Goal: Information Seeking & Learning: Compare options

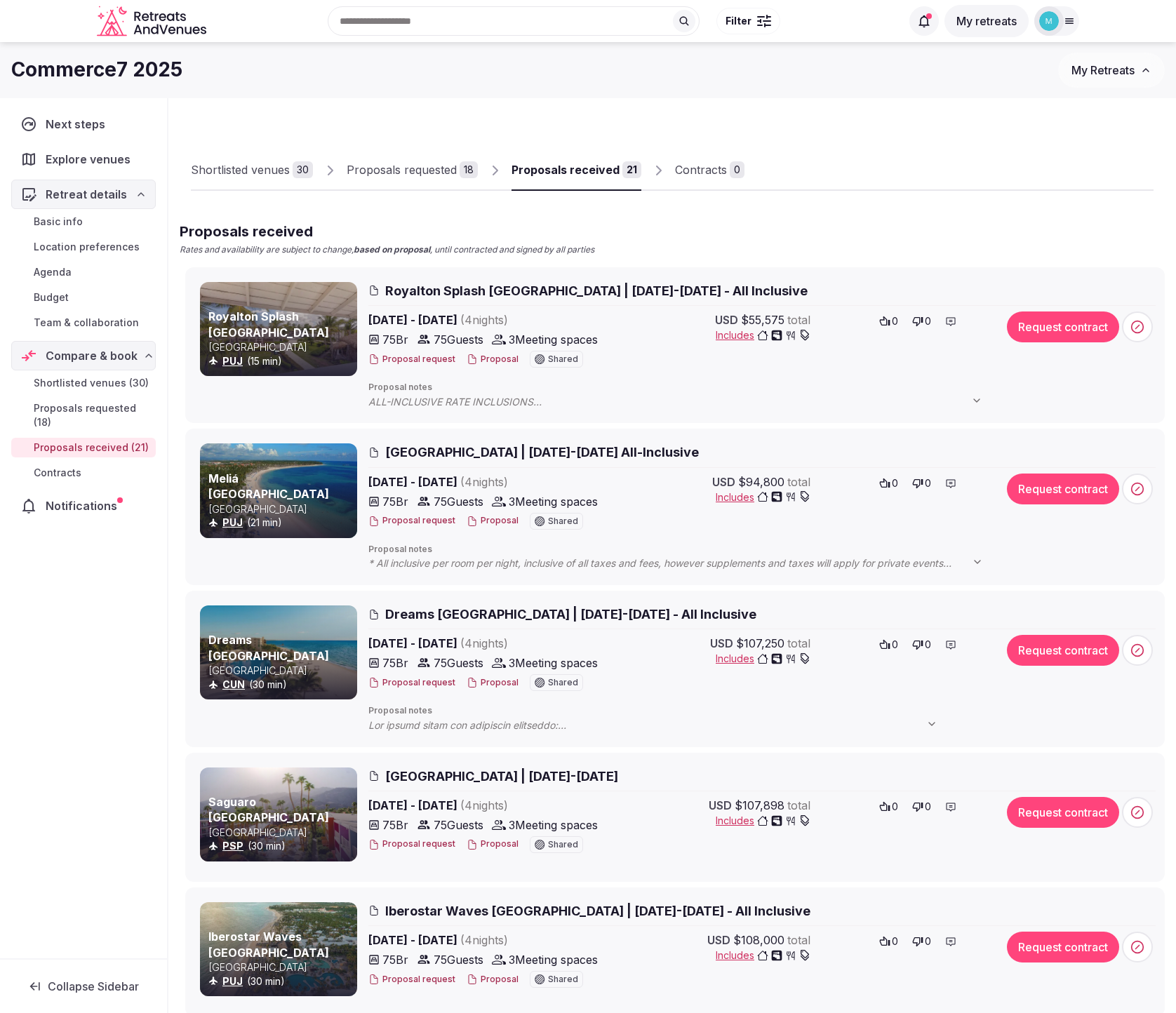
click at [576, 291] on span "Royalton Splash [GEOGRAPHIC_DATA] | [DATE]-[DATE] - All Inclusive" at bounding box center [597, 290] width 423 height 17
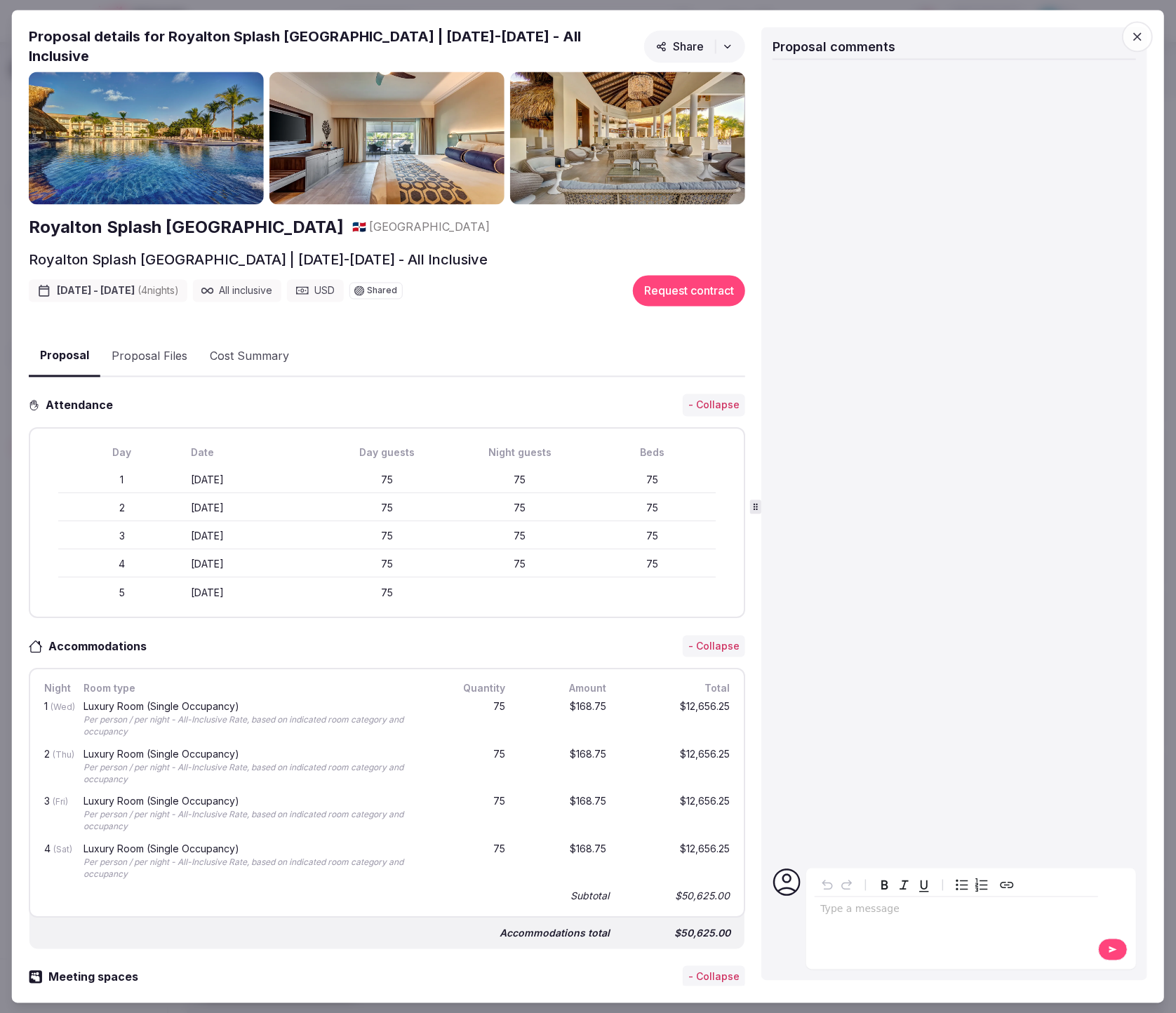
click at [728, 50] on button "Share" at bounding box center [695, 46] width 101 height 32
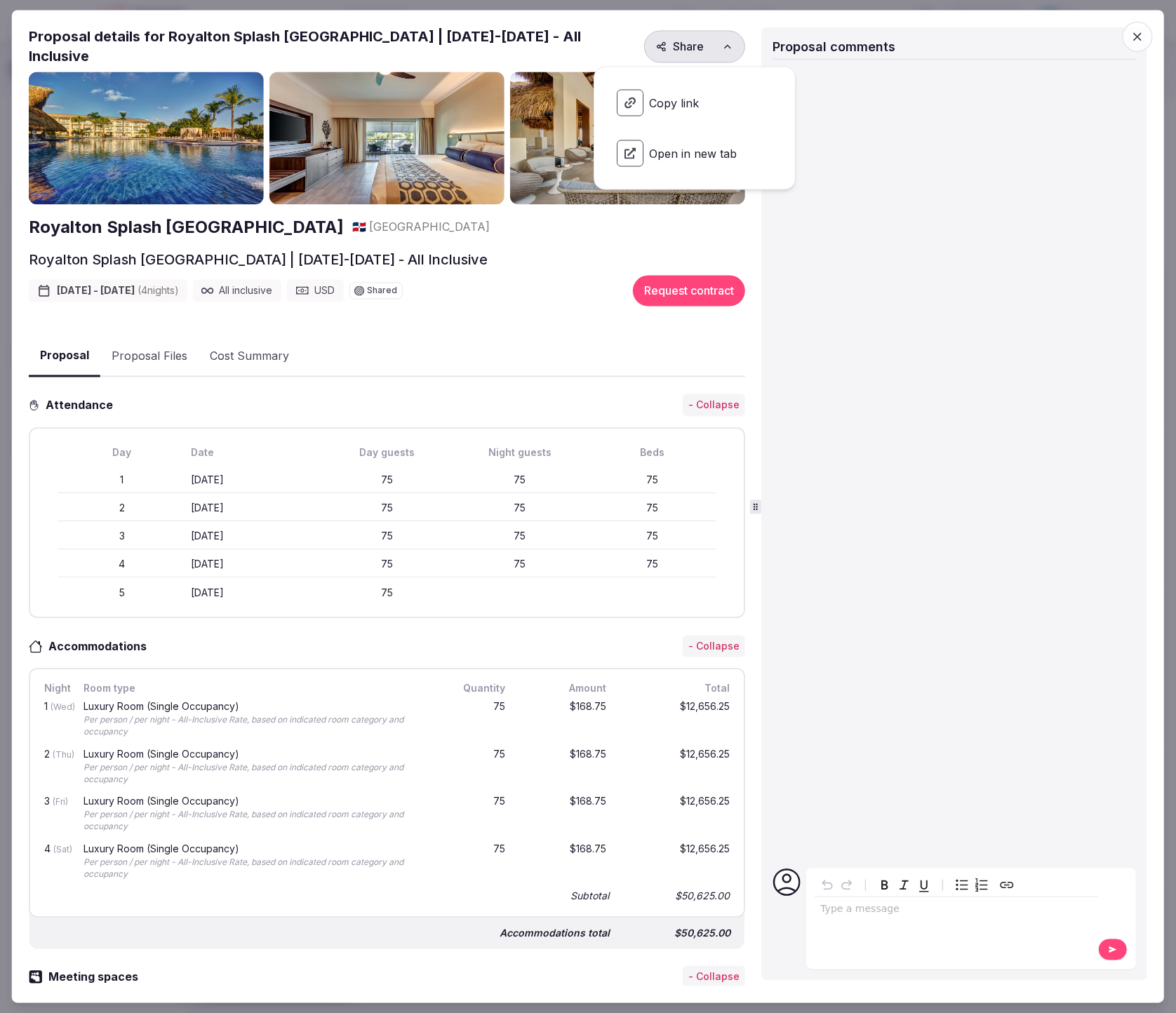
click at [625, 45] on div "Proposal details for Royalton Splash [GEOGRAPHIC_DATA] | [DATE]-[DATE] - All In…" at bounding box center [386, 48] width 717 height 45
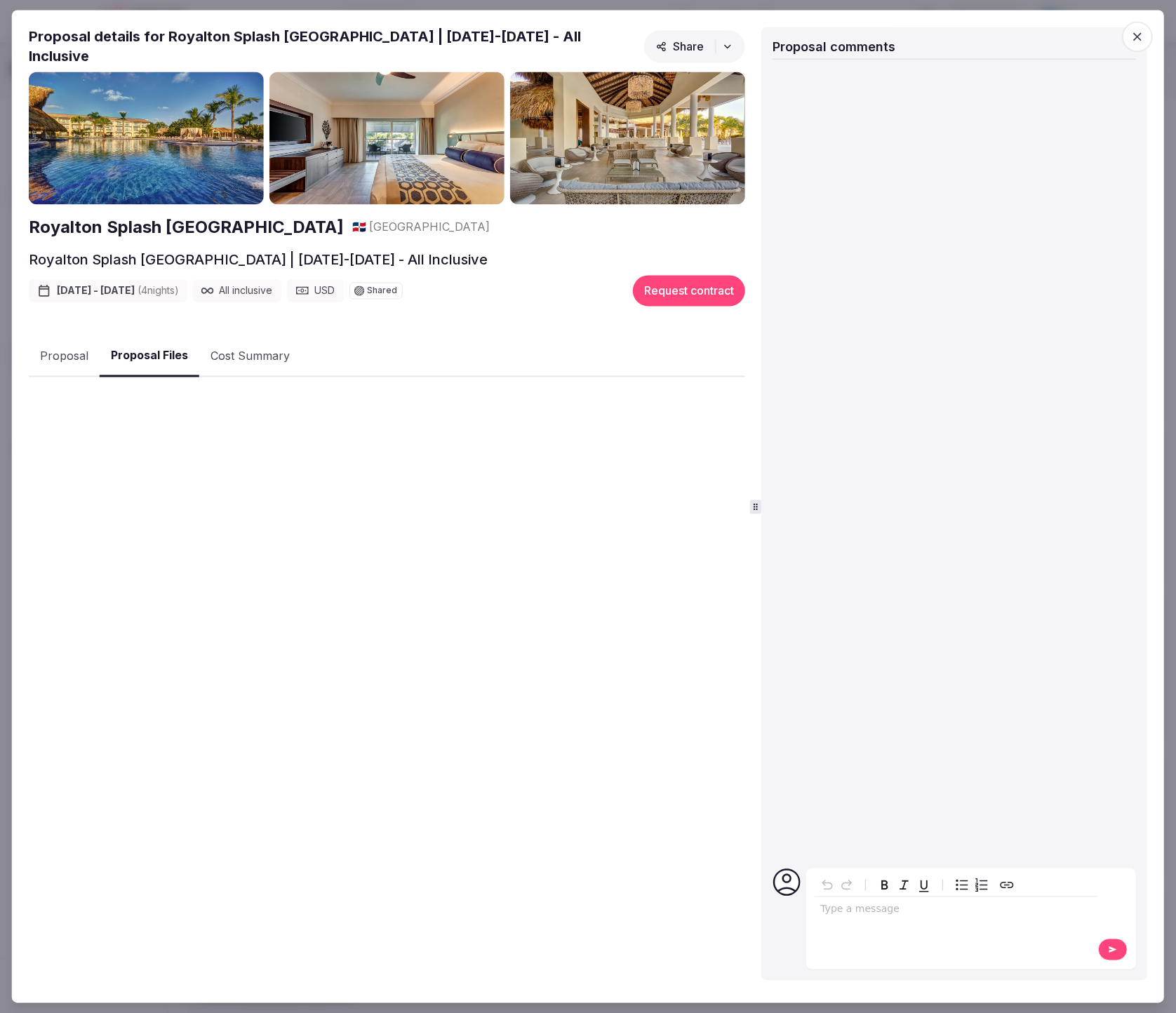
click at [111, 350] on button "Proposal Files" at bounding box center [149, 356] width 100 height 41
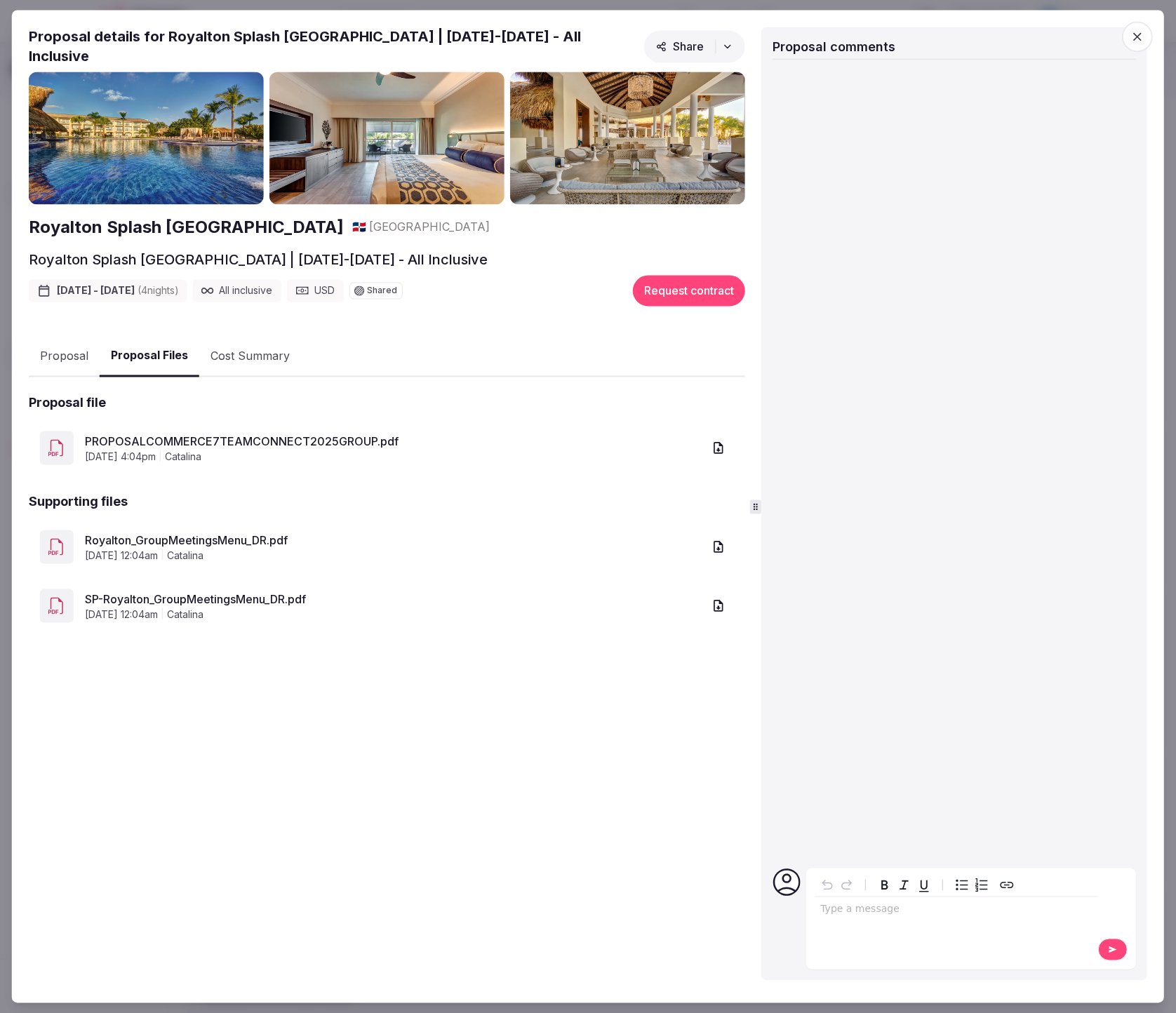
click at [248, 434] on link "PROPOSALCOMMERCE7TEAMCONNECT2025GROUP.pdf" at bounding box center [394, 441] width 618 height 16
click at [1129, 35] on span "button" at bounding box center [1138, 37] width 31 height 31
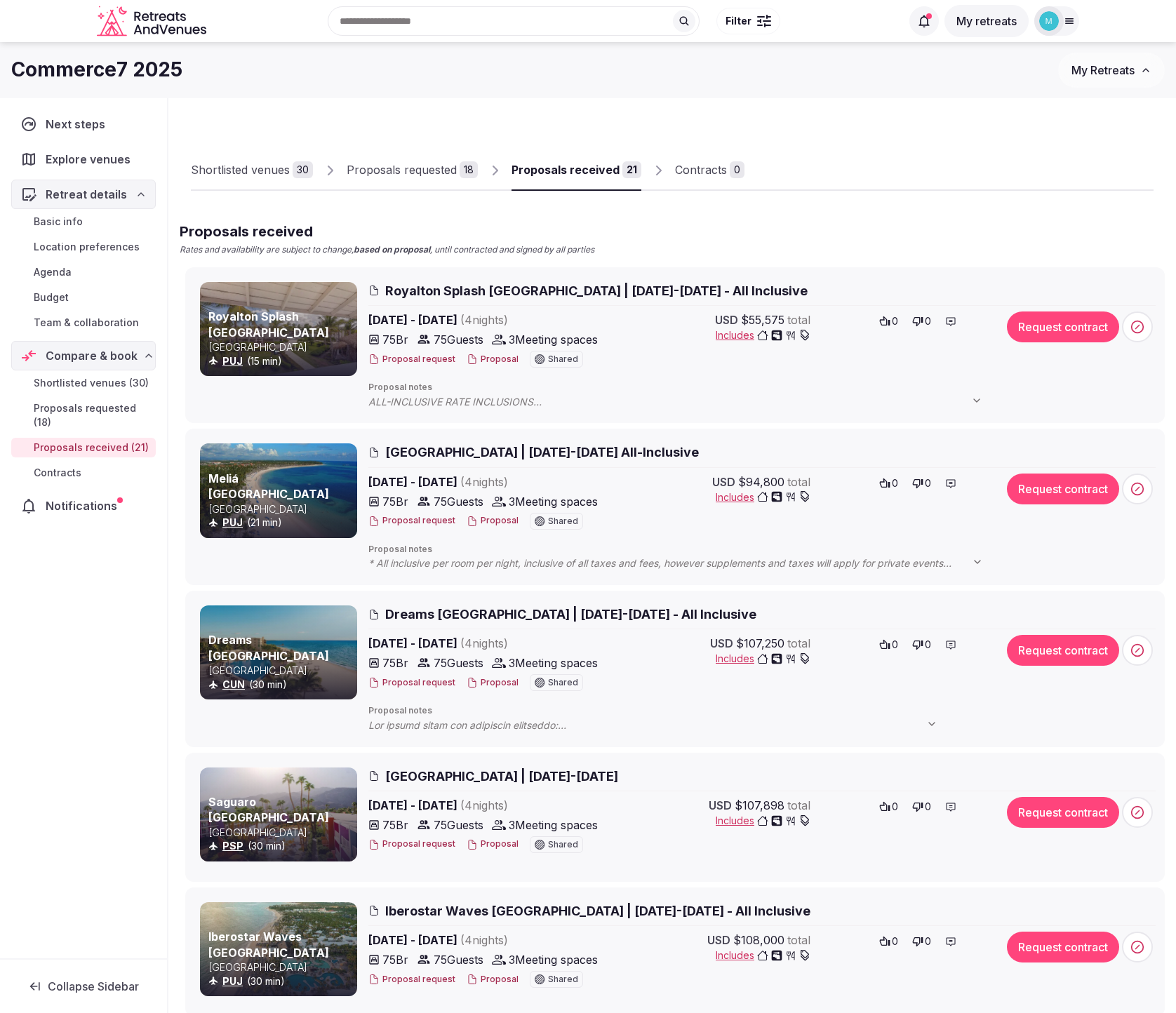
click at [550, 448] on span "[GEOGRAPHIC_DATA] | [DATE]-[DATE] All-Inclusive" at bounding box center [542, 452] width 314 height 17
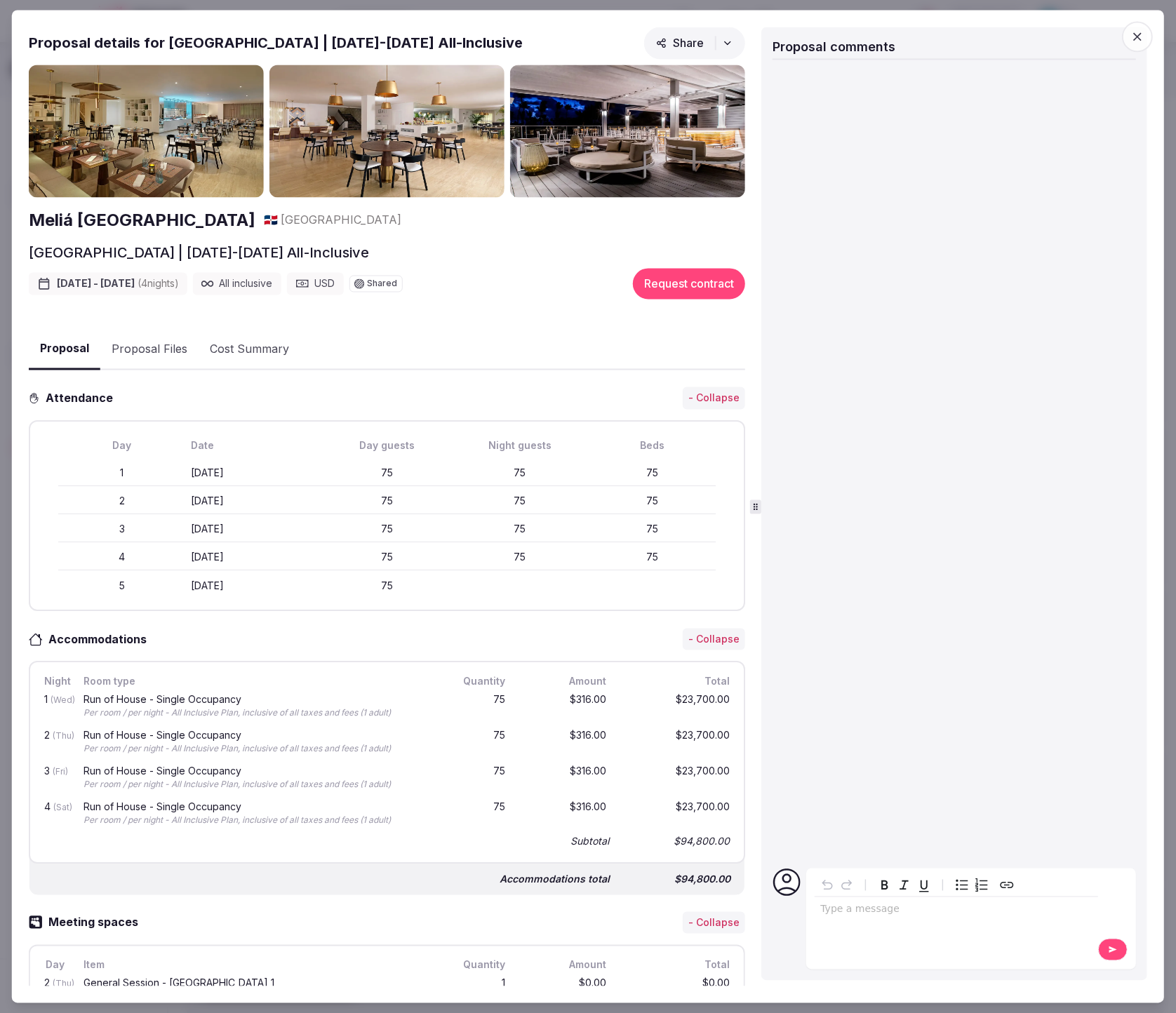
click at [168, 353] on button "Proposal Files" at bounding box center [149, 350] width 98 height 40
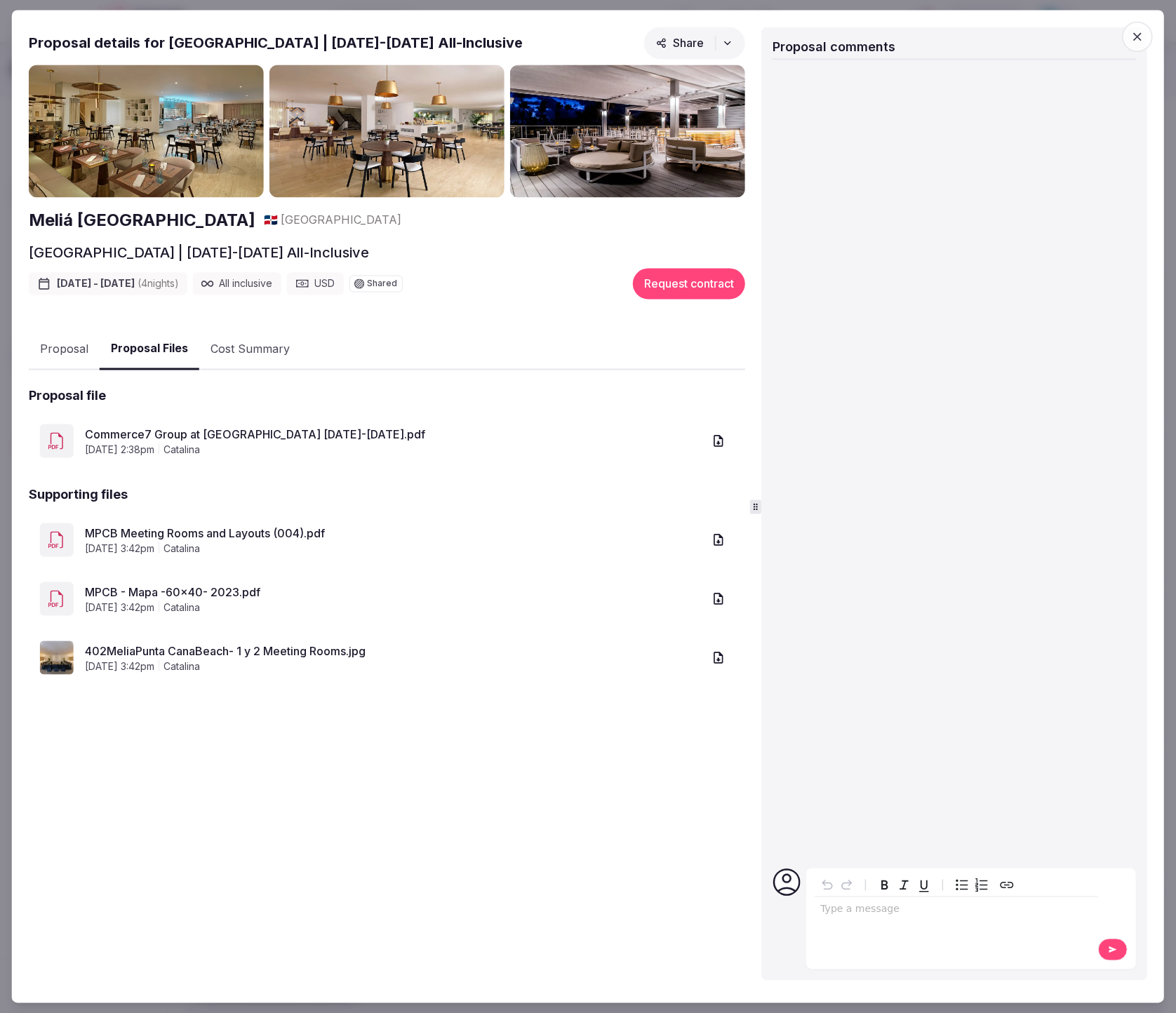
click at [714, 436] on icon "button" at bounding box center [717, 441] width 14 height 14
click at [68, 348] on button "Proposal" at bounding box center [63, 350] width 70 height 40
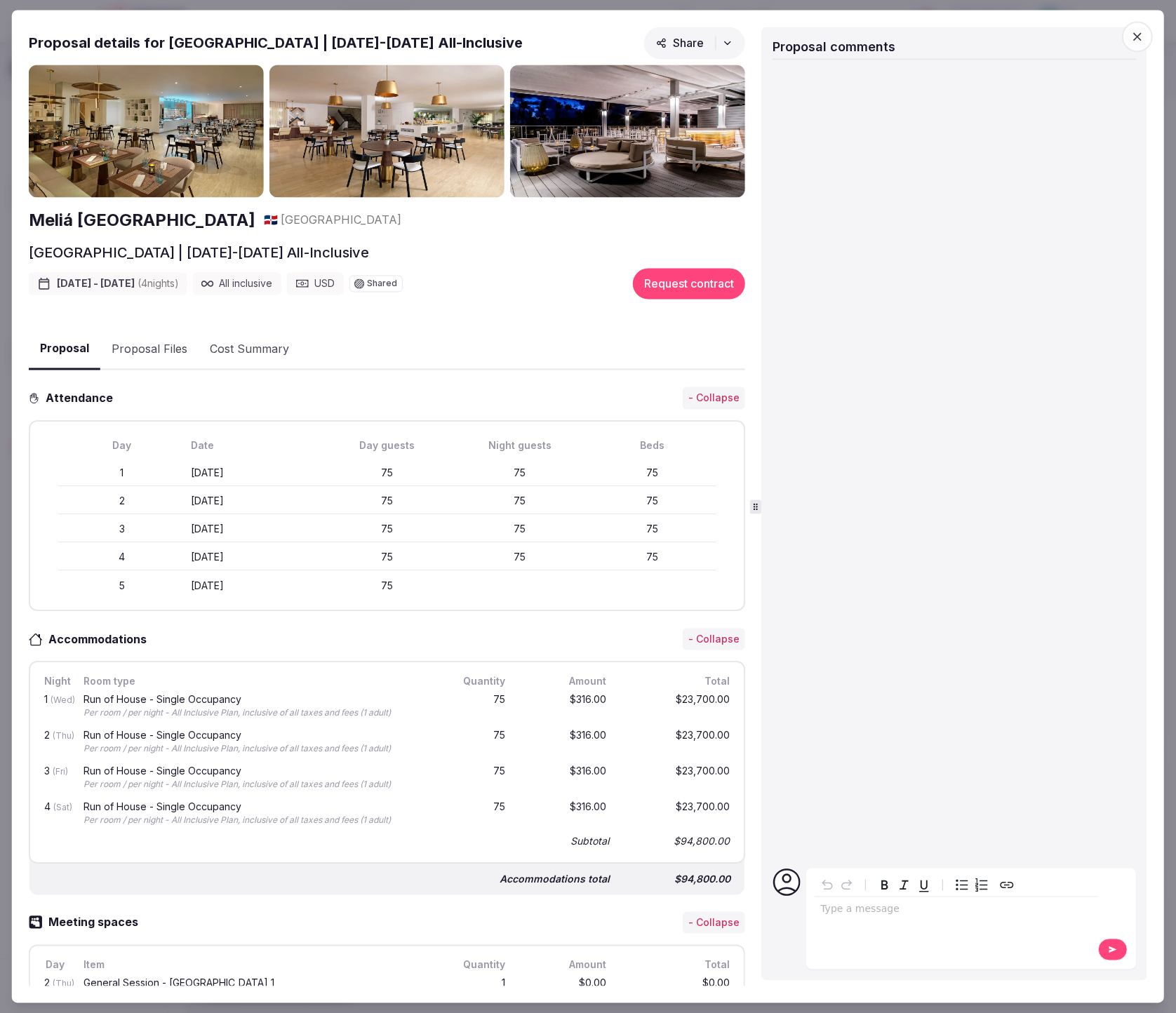
click at [28, 329] on button "Proposal" at bounding box center [64, 350] width 71 height 41
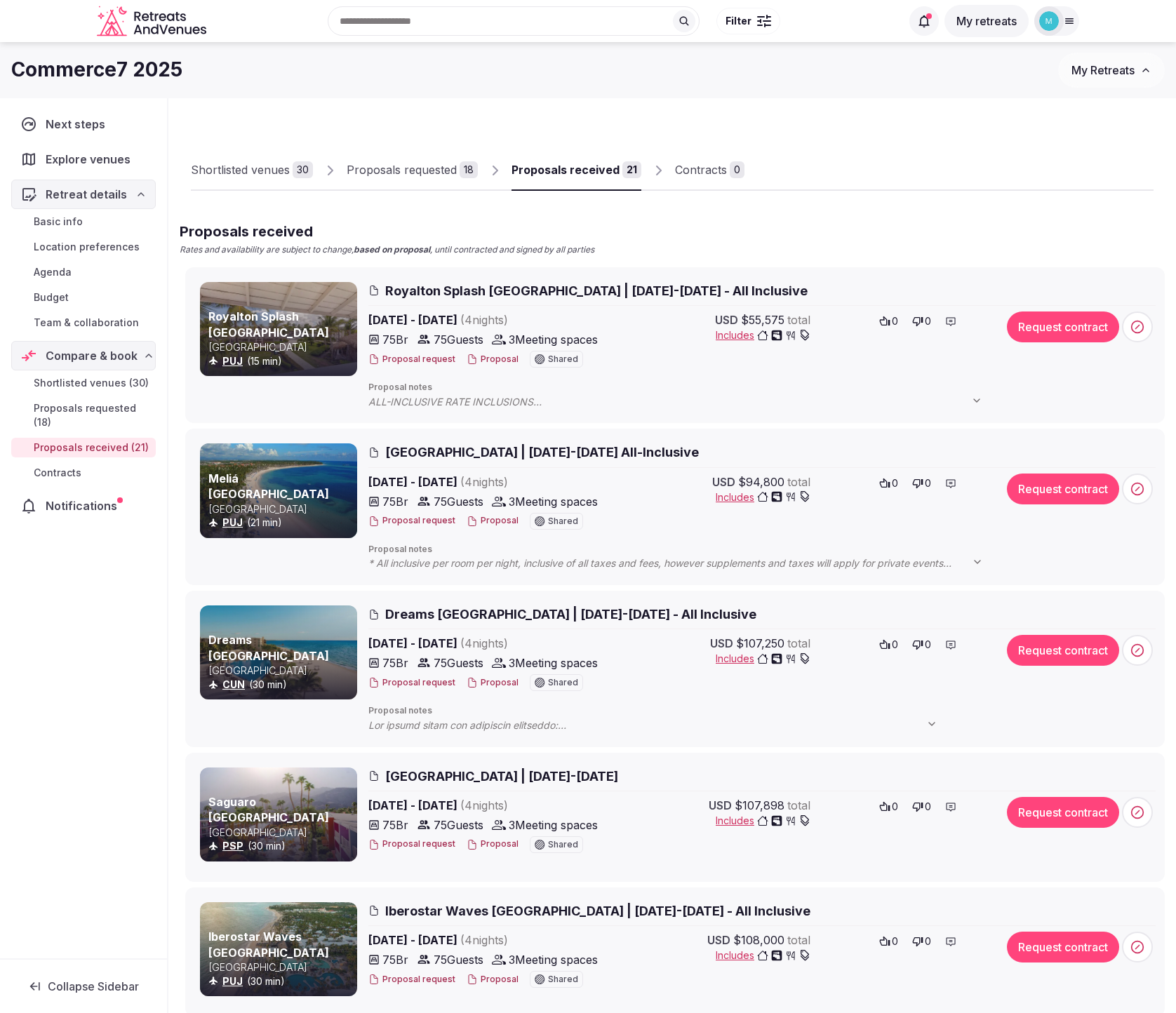
click at [619, 456] on span "[GEOGRAPHIC_DATA] | [DATE]-[DATE] All-Inclusive" at bounding box center [542, 452] width 314 height 17
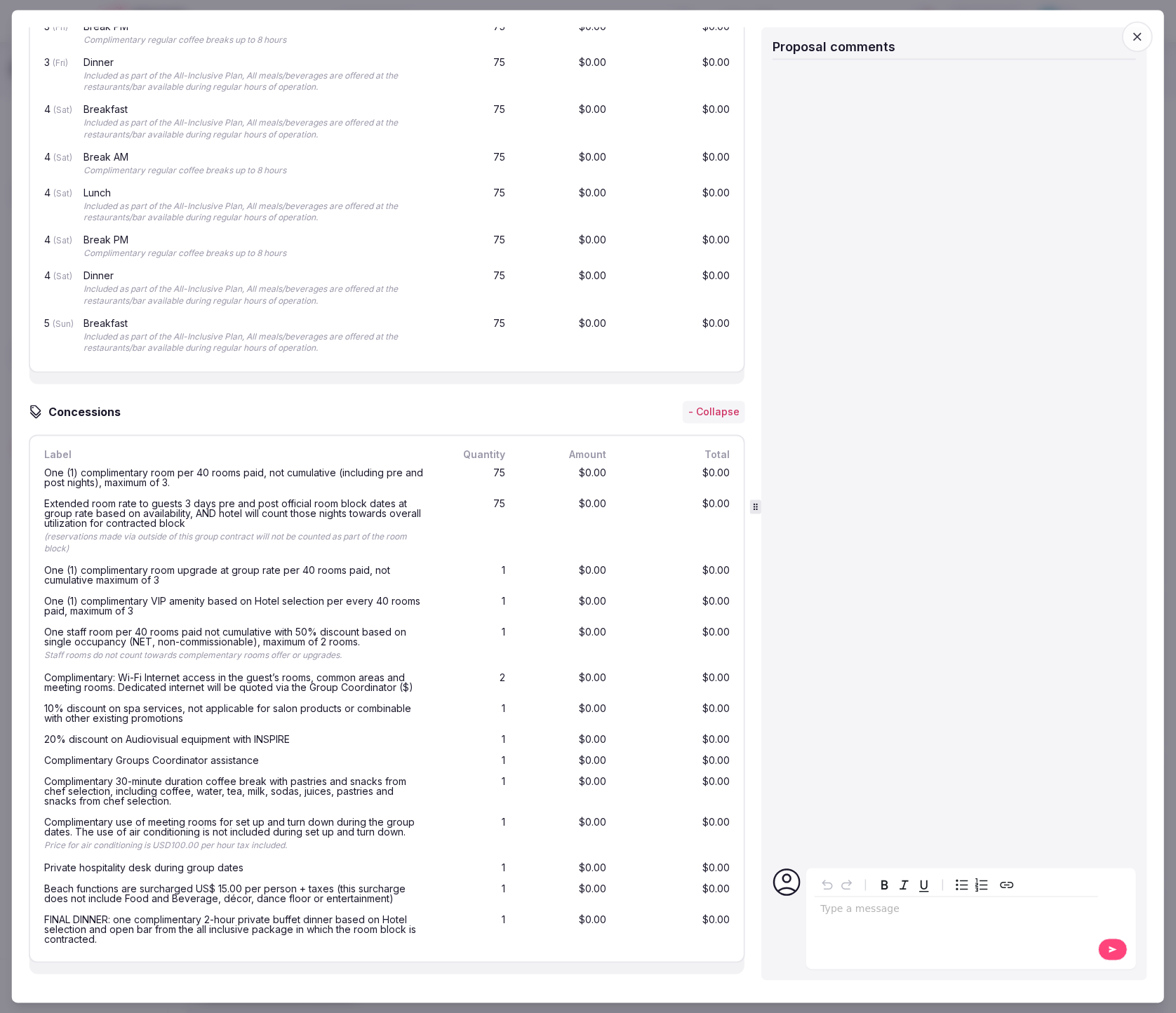
scroll to position [1946, 0]
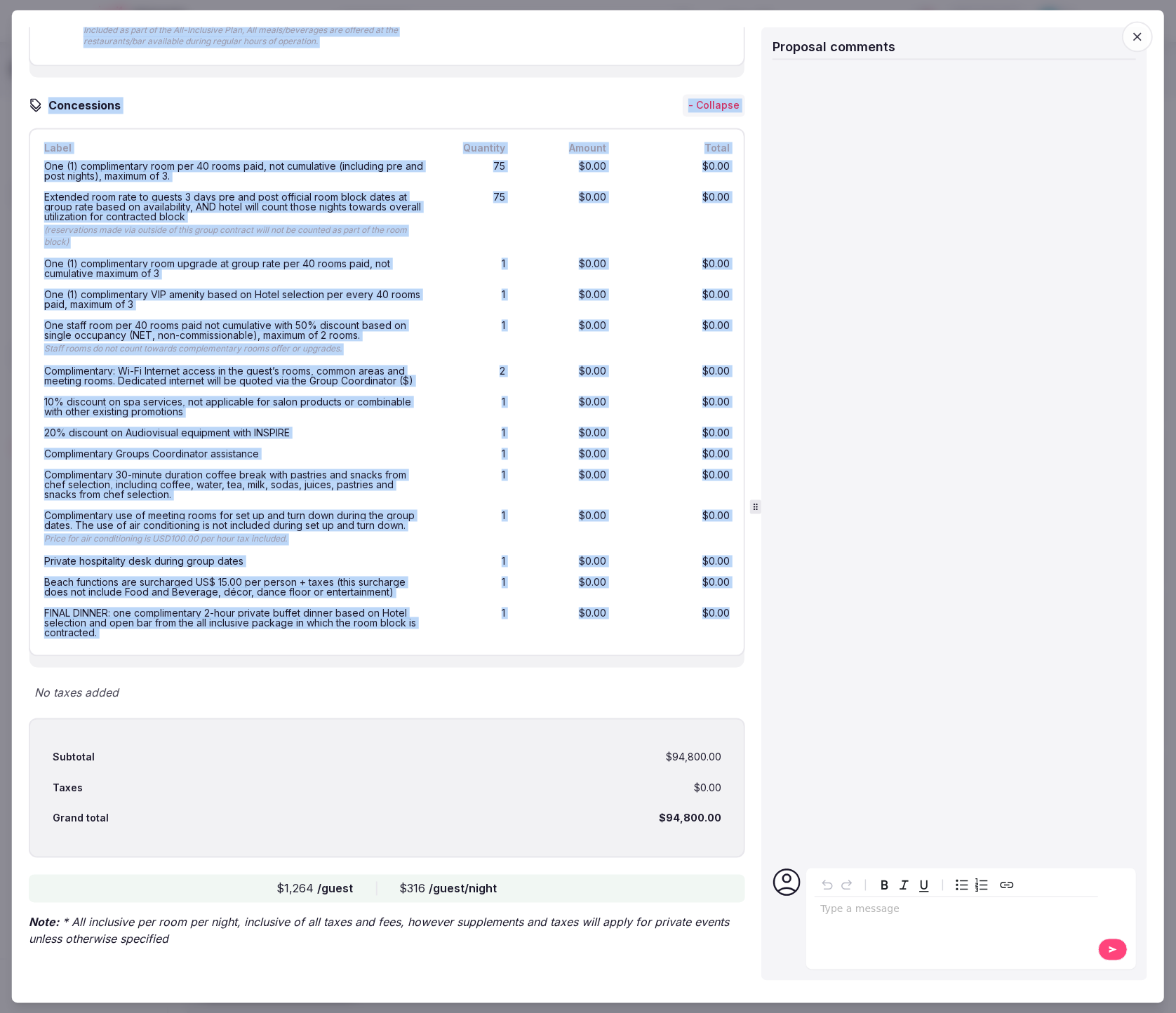
drag, startPoint x: 26, startPoint y: 48, endPoint x: 694, endPoint y: 640, distance: 892.6
click at [694, 640] on div "Proposal Proposal Proposal details for [GEOGRAPHIC_DATA] | [DATE]-[DATE] All-In…" at bounding box center [588, 506] width 1152 height 993
copy div "Meeting spaces - Collapse Day Item Quantity Amount Total 2 (Thu) General Sessio…"
click at [1136, 36] on icon "button" at bounding box center [1137, 37] width 8 height 8
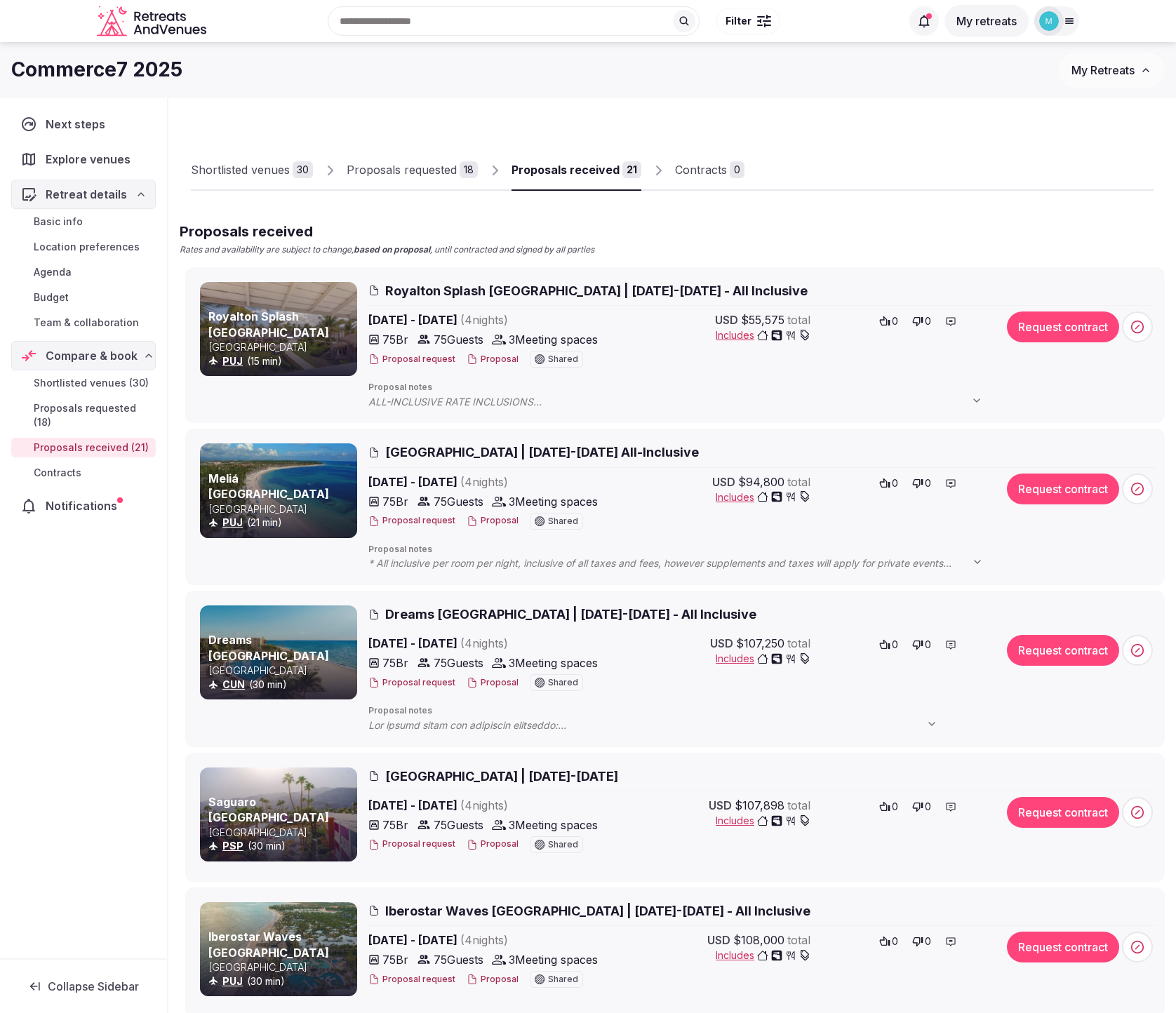
click at [629, 612] on span "Dreams [GEOGRAPHIC_DATA] | [DATE]-[DATE] - All Inclusive" at bounding box center [571, 614] width 372 height 17
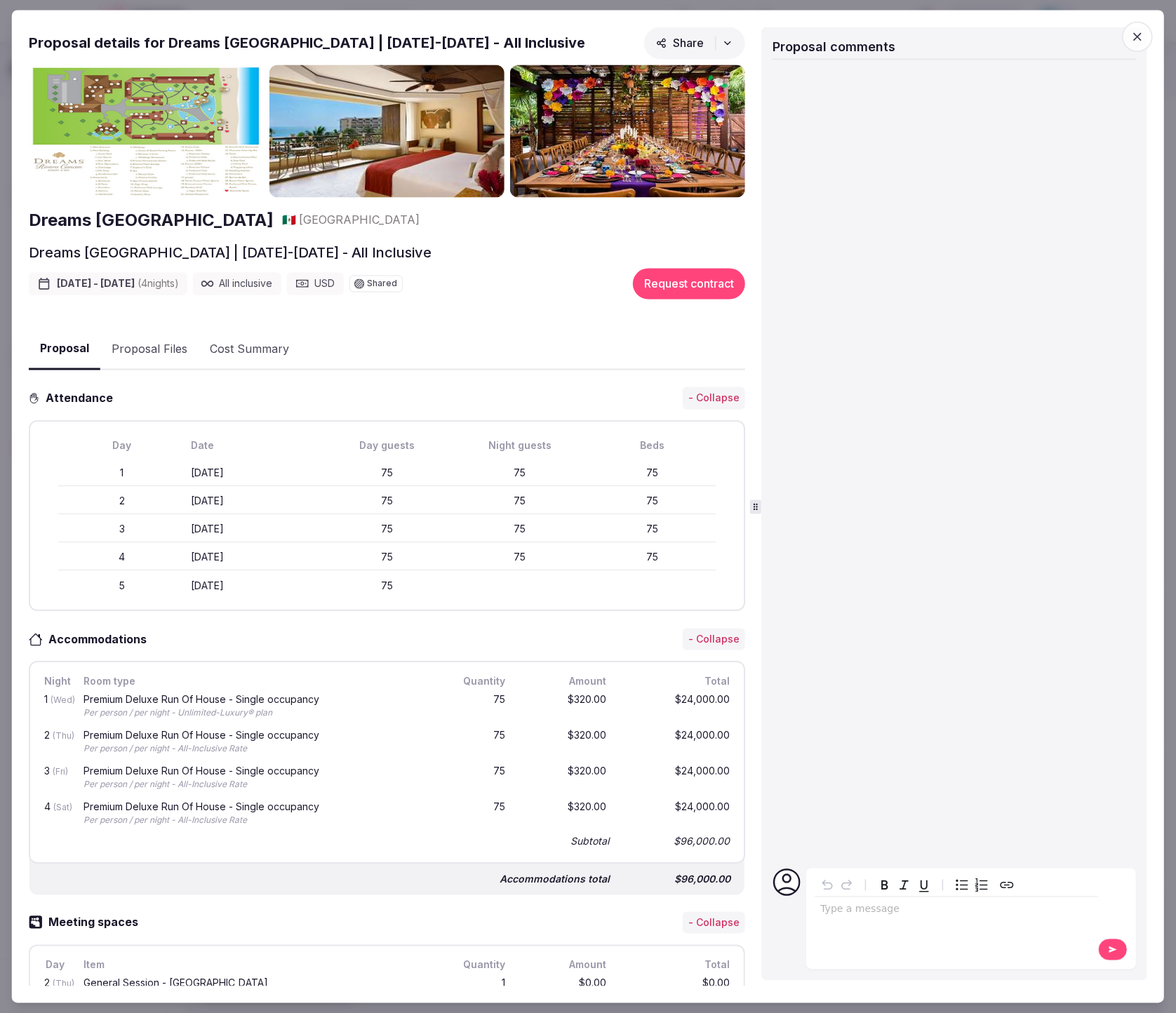
click at [134, 347] on button "Proposal Files" at bounding box center [149, 350] width 98 height 40
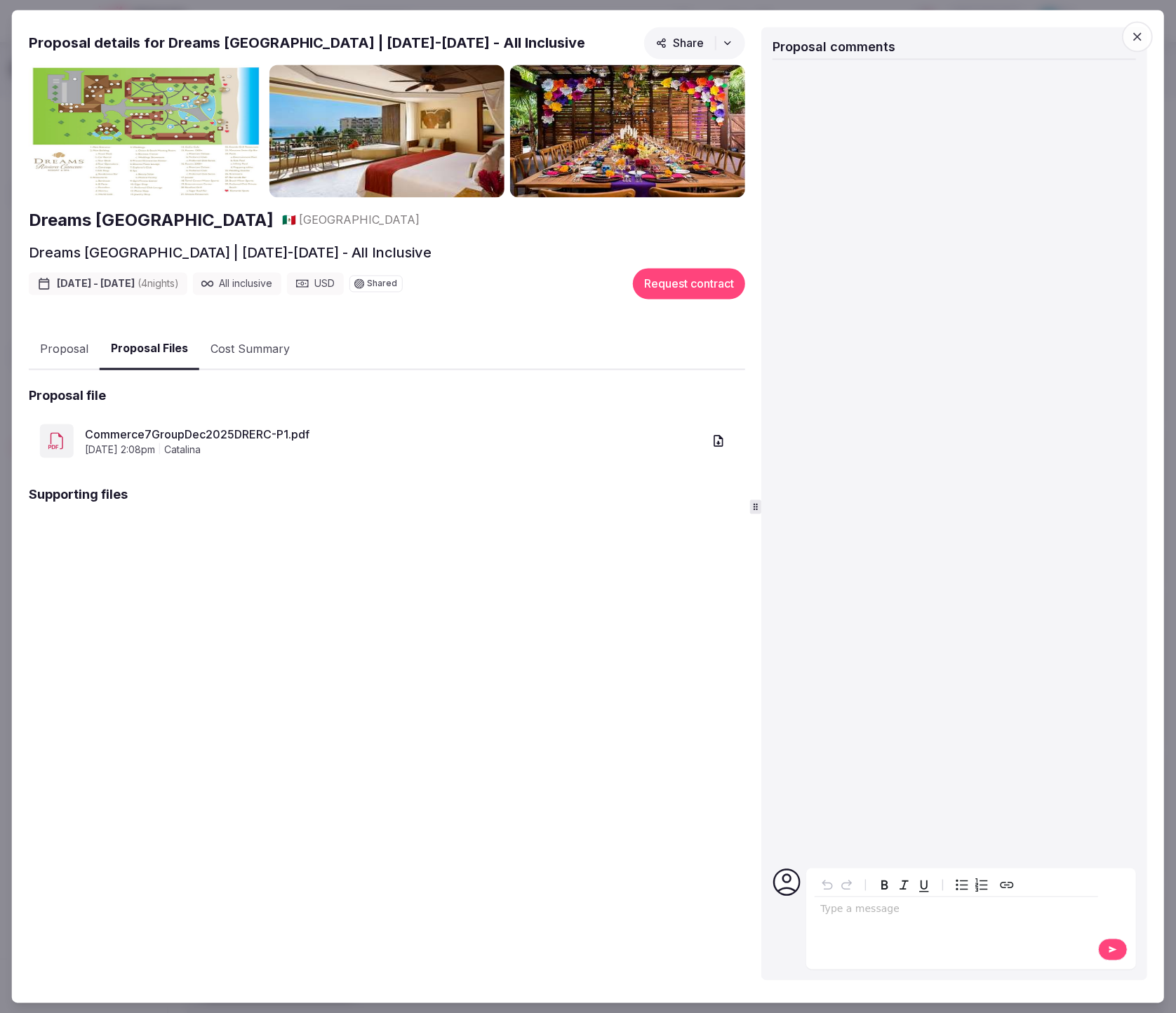
click at [720, 441] on icon "button" at bounding box center [717, 441] width 14 height 14
click at [1126, 40] on span "button" at bounding box center [1138, 37] width 31 height 31
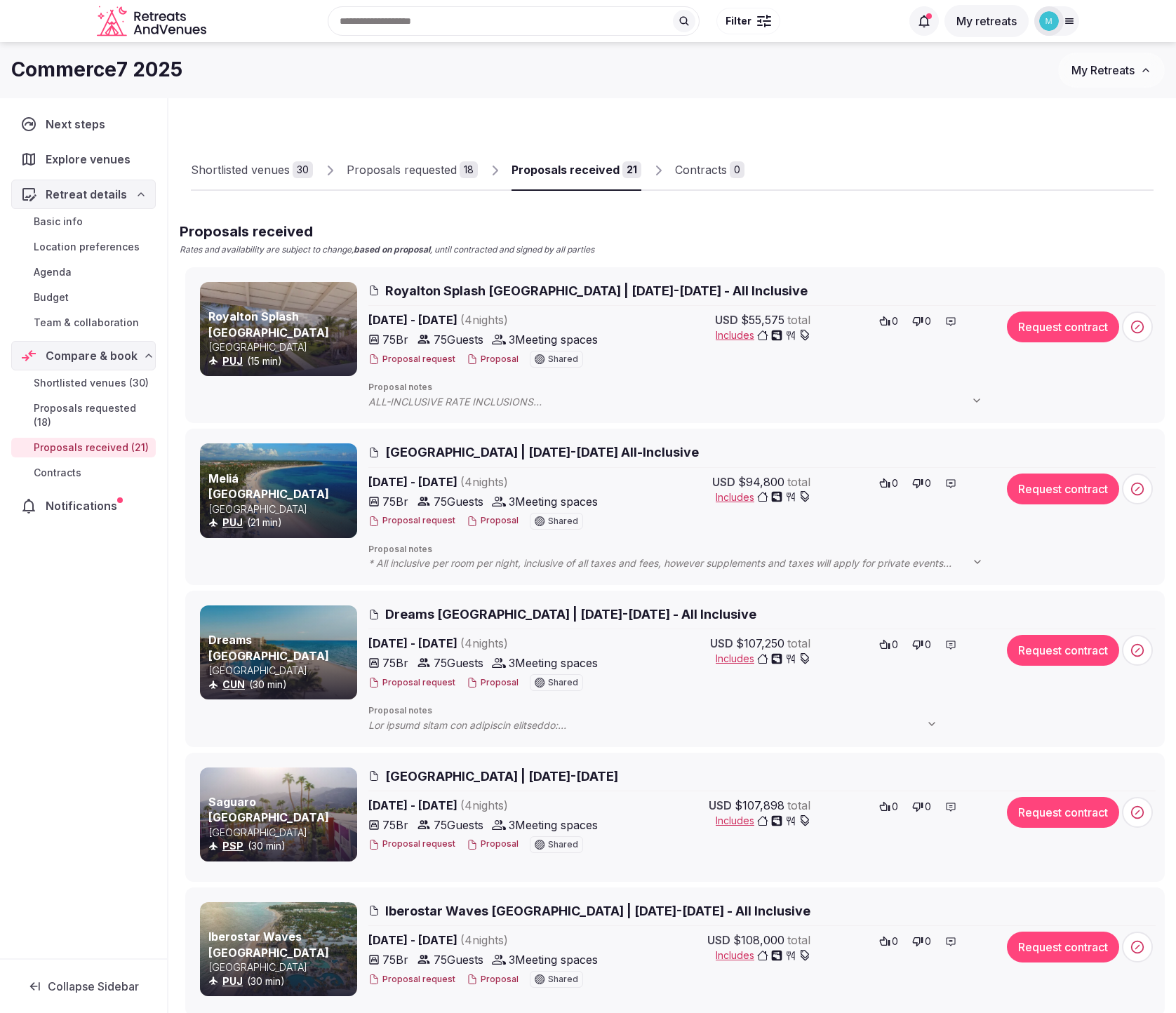
click at [524, 910] on span "Iberostar Waves [GEOGRAPHIC_DATA] | [DATE]-[DATE] - All Inclusive" at bounding box center [598, 911] width 426 height 17
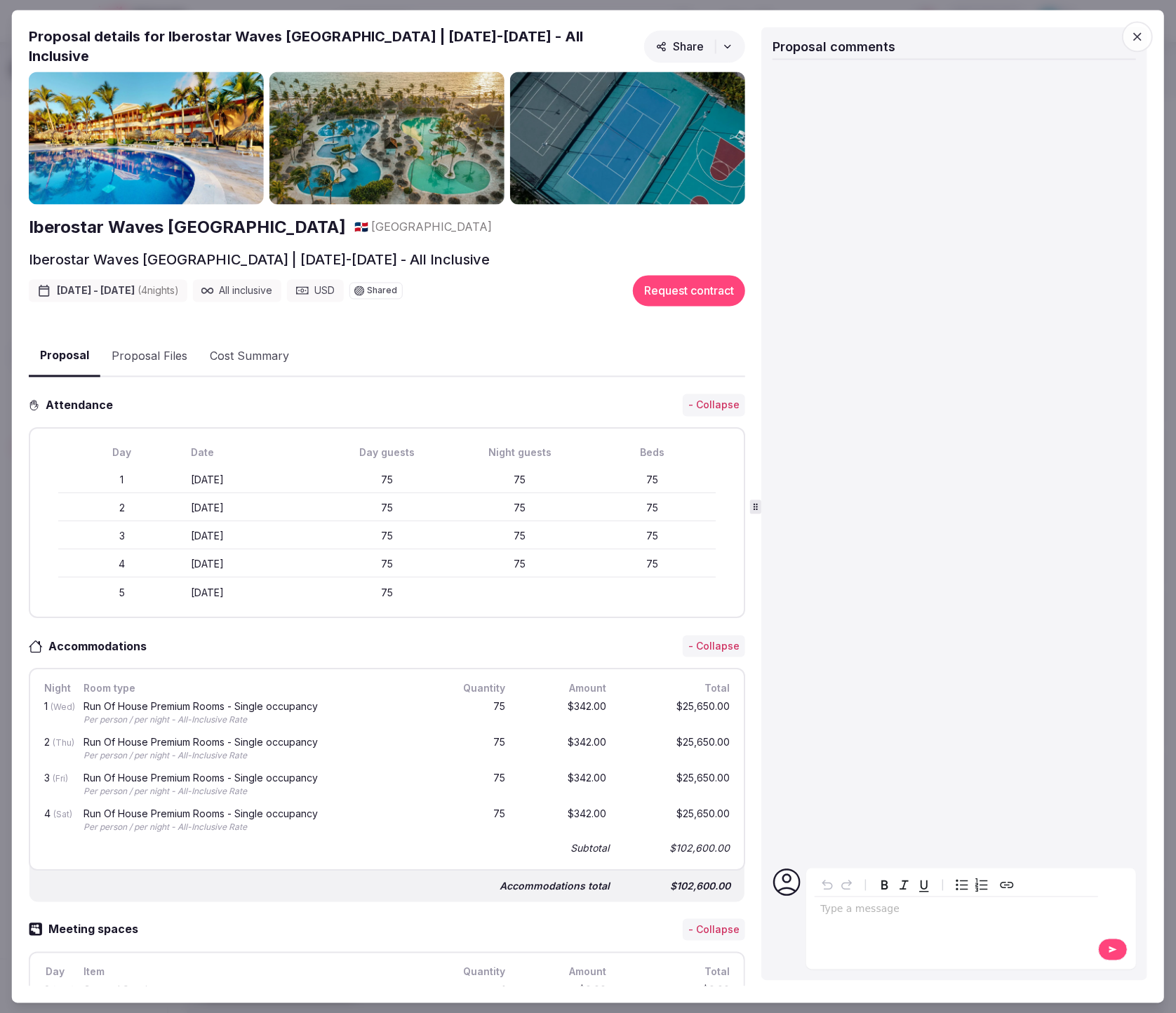
click at [140, 350] on button "Proposal Files" at bounding box center [149, 356] width 98 height 40
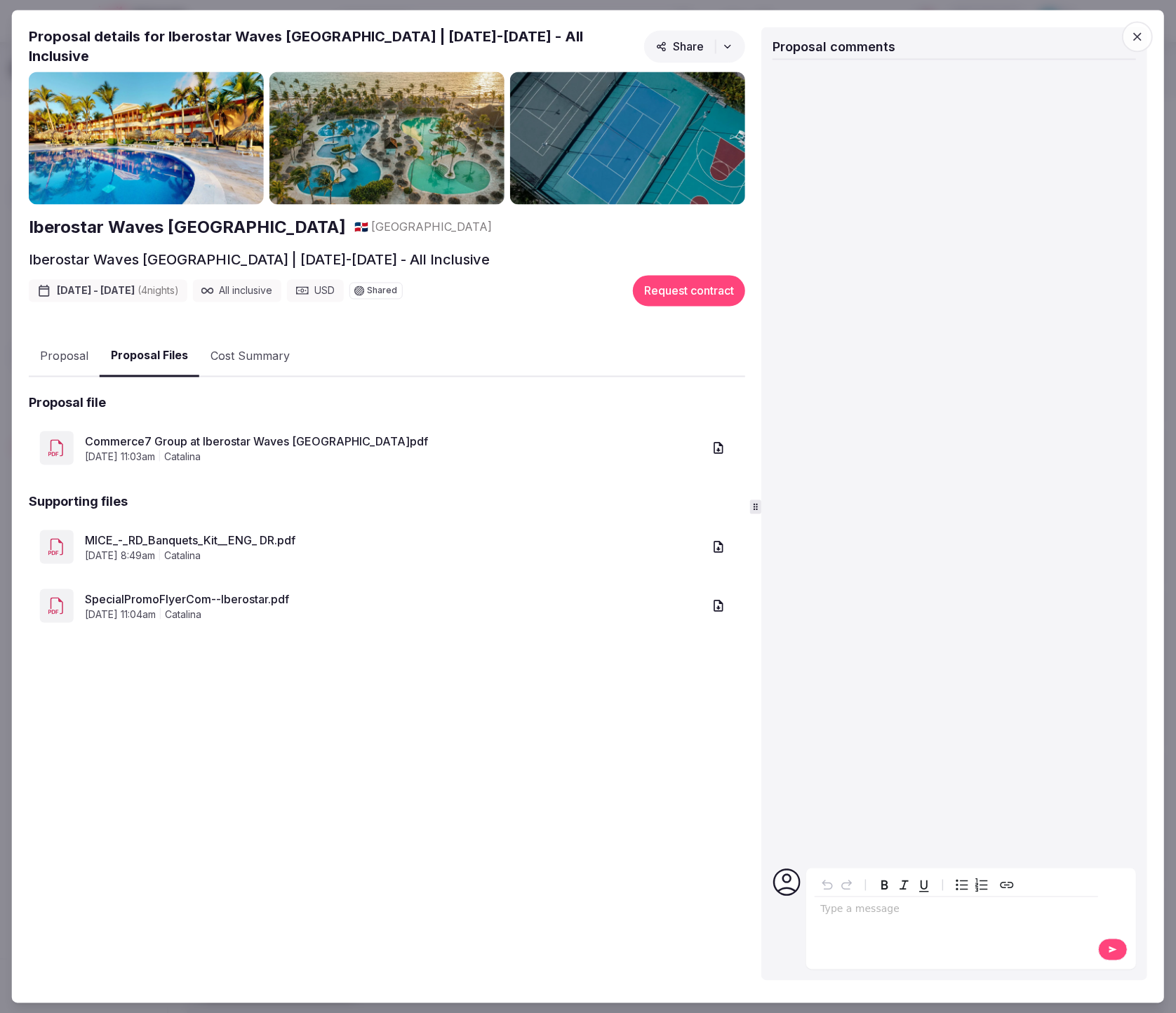
click at [715, 442] on icon "button" at bounding box center [718, 447] width 9 height 12
click at [64, 341] on button "Proposal" at bounding box center [63, 356] width 70 height 40
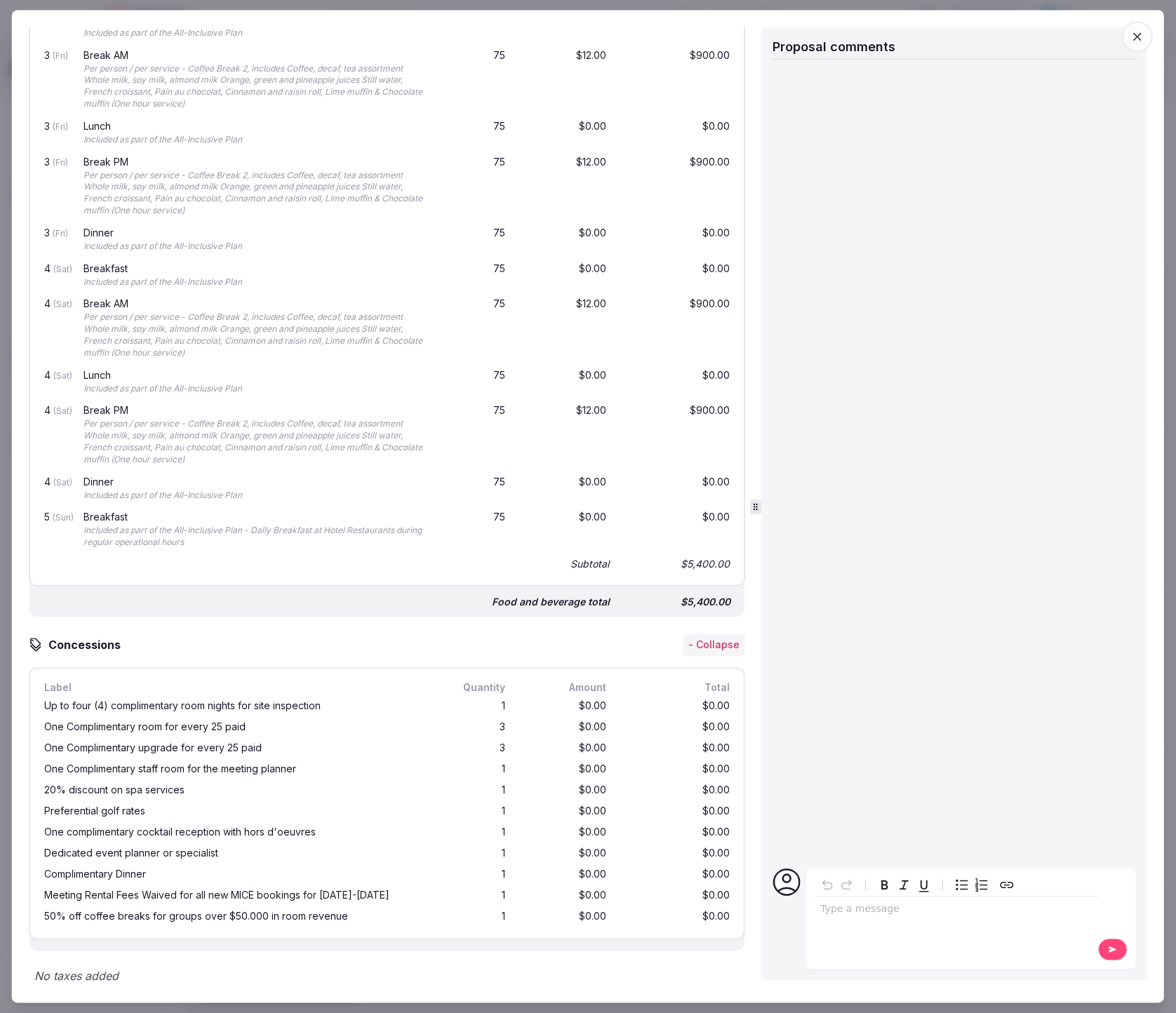
scroll to position [1685, 0]
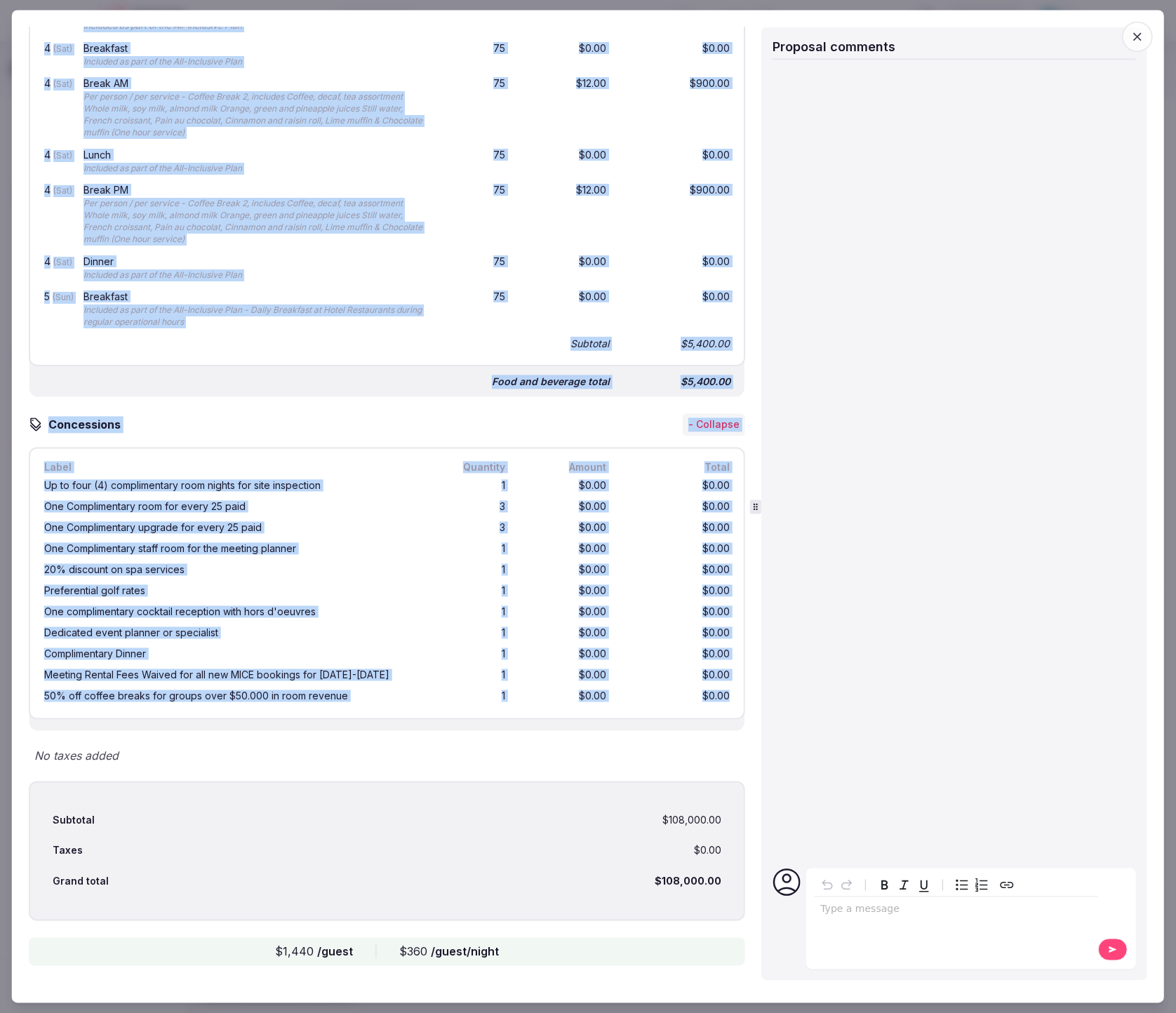
drag, startPoint x: 16, startPoint y: 341, endPoint x: 727, endPoint y: 694, distance: 793.8
click at [727, 694] on div "Proposal Proposal Proposal details for Iberostar Waves [GEOGRAPHIC_DATA] | [DAT…" at bounding box center [588, 506] width 1152 height 993
copy div "Meeting spaces - Collapse Day Item Quantity Amount Total 2 (Thu) General Sessio…"
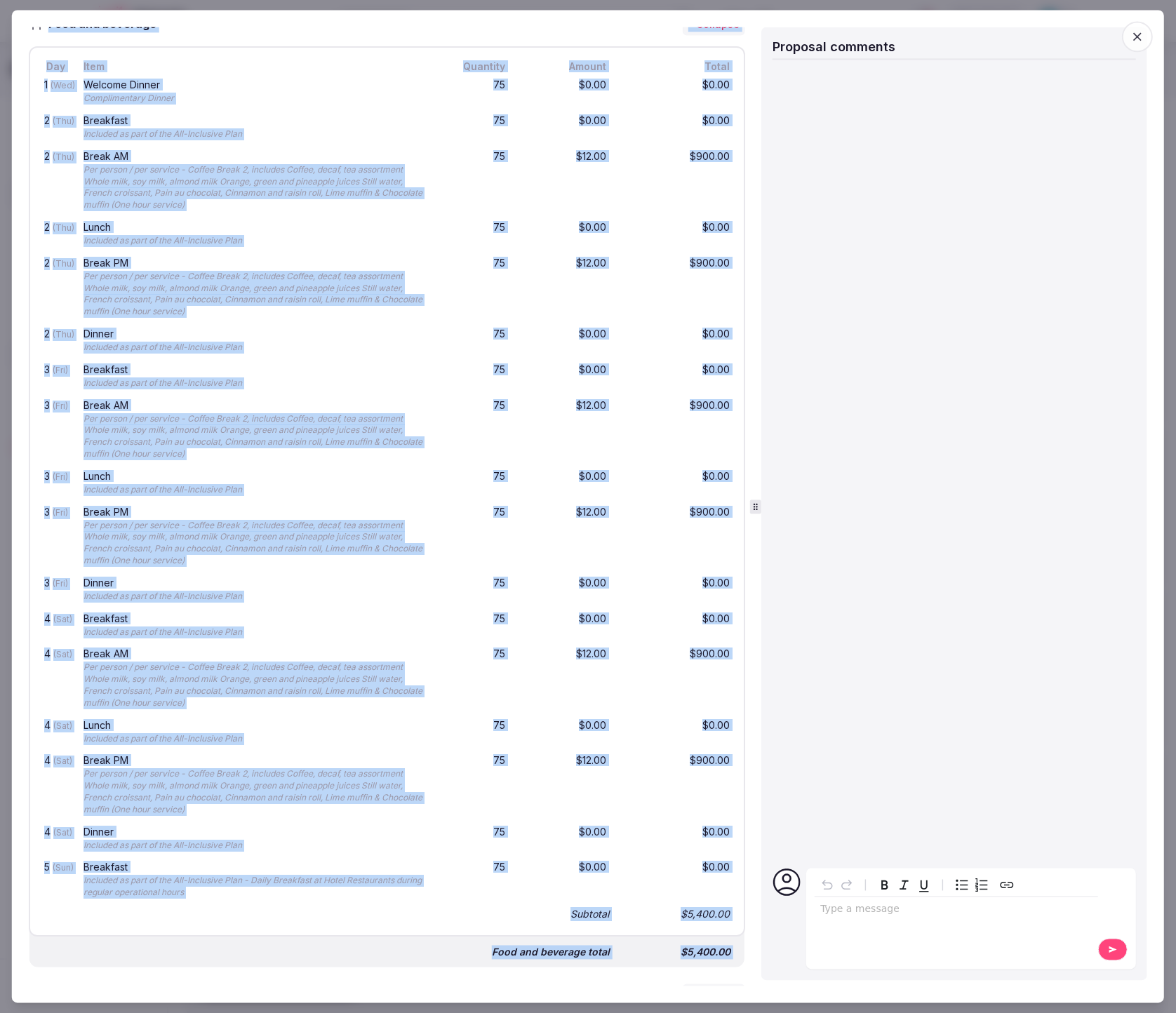
scroll to position [0, 0]
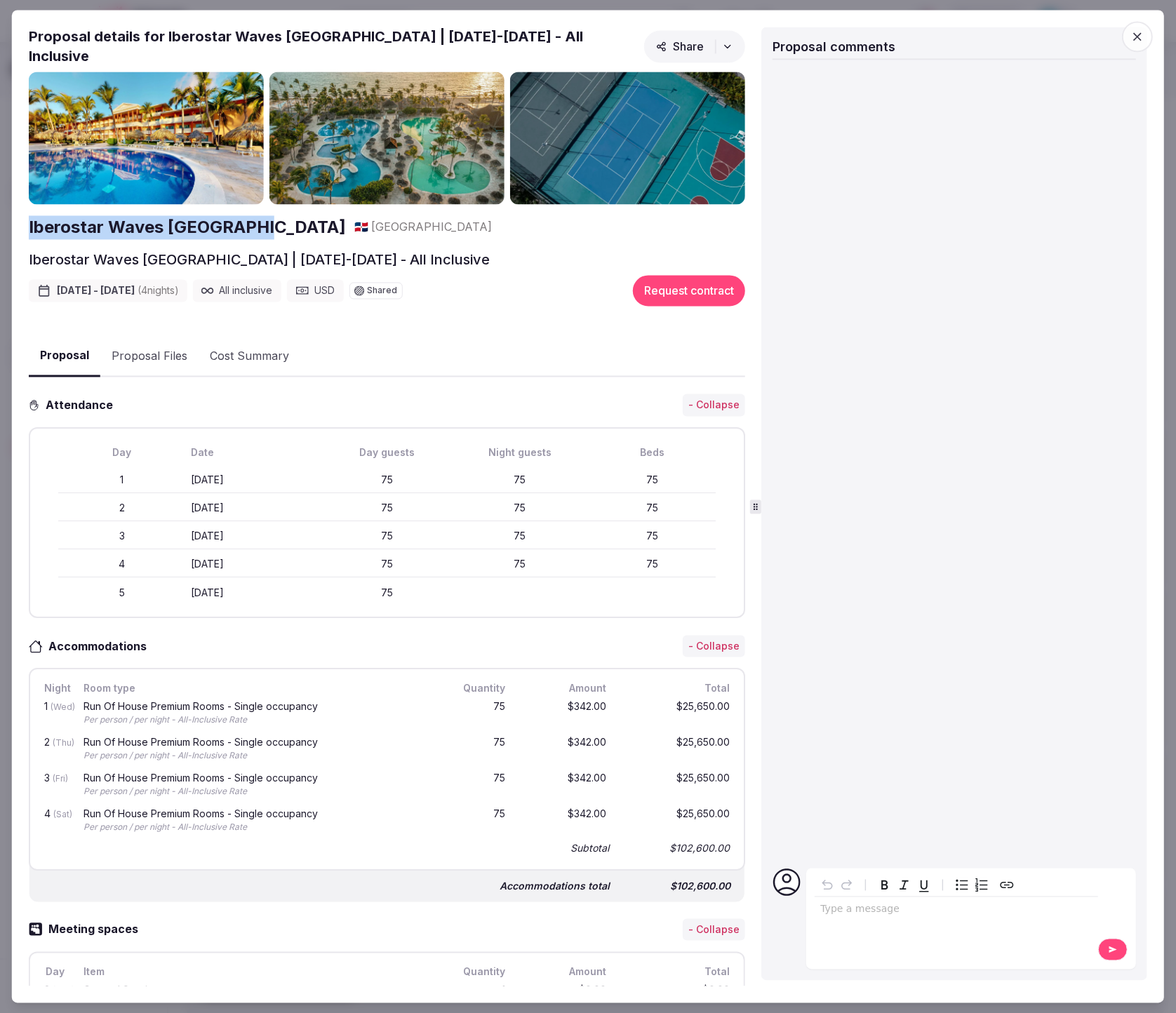
drag, startPoint x: 23, startPoint y: 218, endPoint x: 264, endPoint y: 219, distance: 241.0
click at [264, 219] on div "Proposal Proposal Proposal details for Iberostar Waves [GEOGRAPHIC_DATA] | [DAT…" at bounding box center [588, 506] width 1152 height 993
copy h2 "Iberostar Waves [GEOGRAPHIC_DATA]"
click at [1132, 36] on icon "button" at bounding box center [1137, 36] width 14 height 14
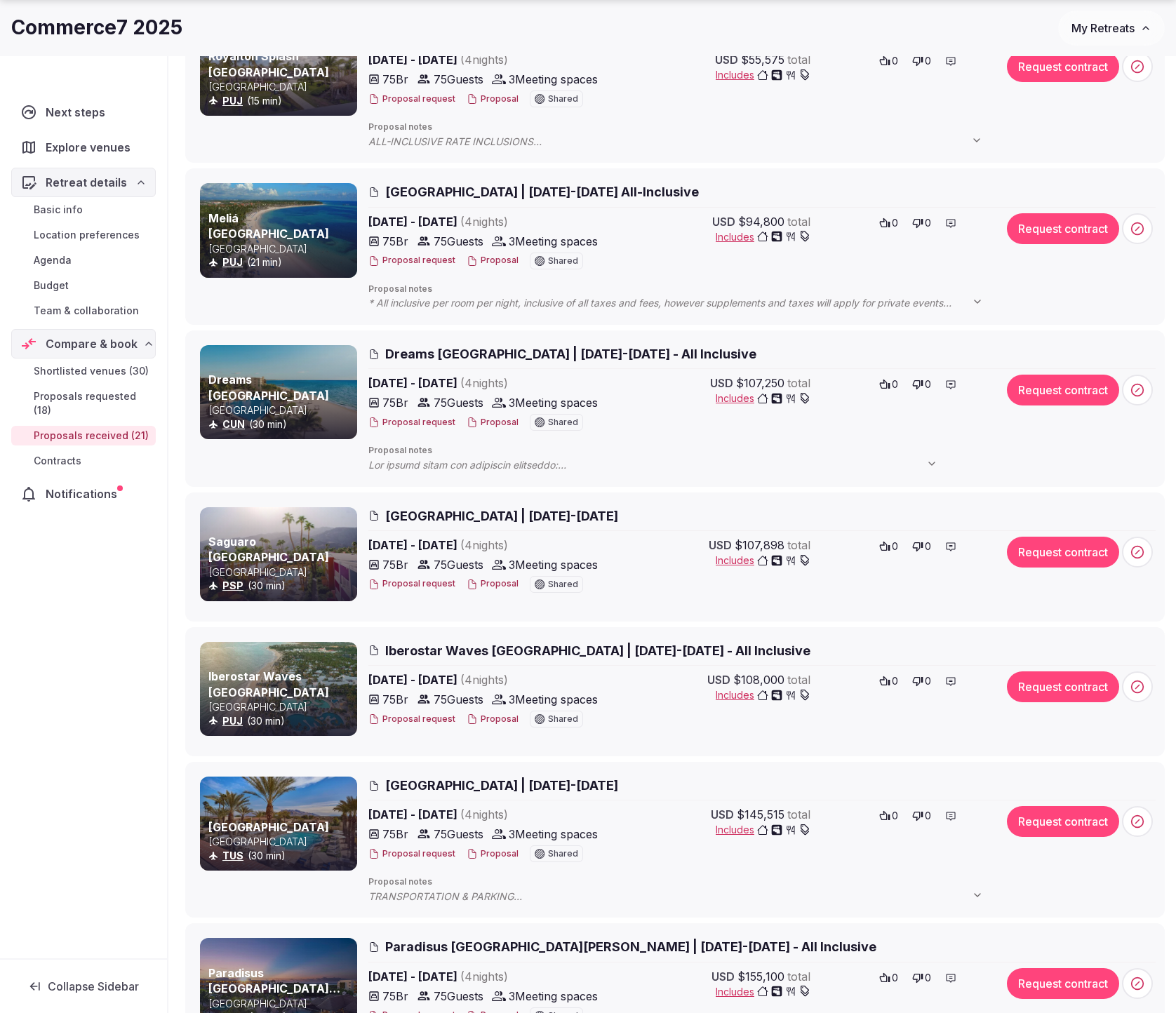
scroll to position [288, 0]
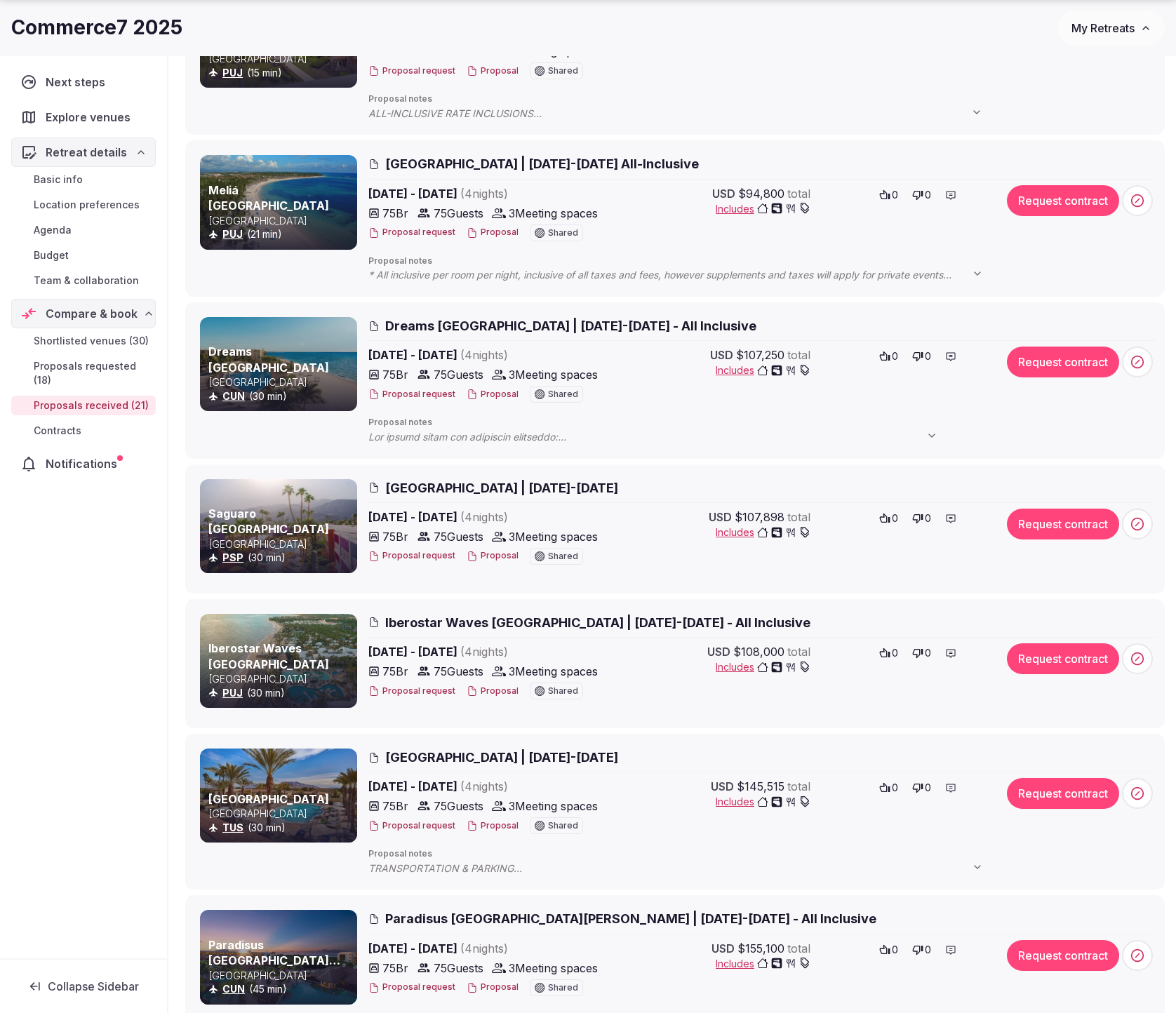
click at [615, 620] on span "Iberostar Waves [GEOGRAPHIC_DATA] | [DATE]-[DATE] - All Inclusive" at bounding box center [598, 622] width 426 height 17
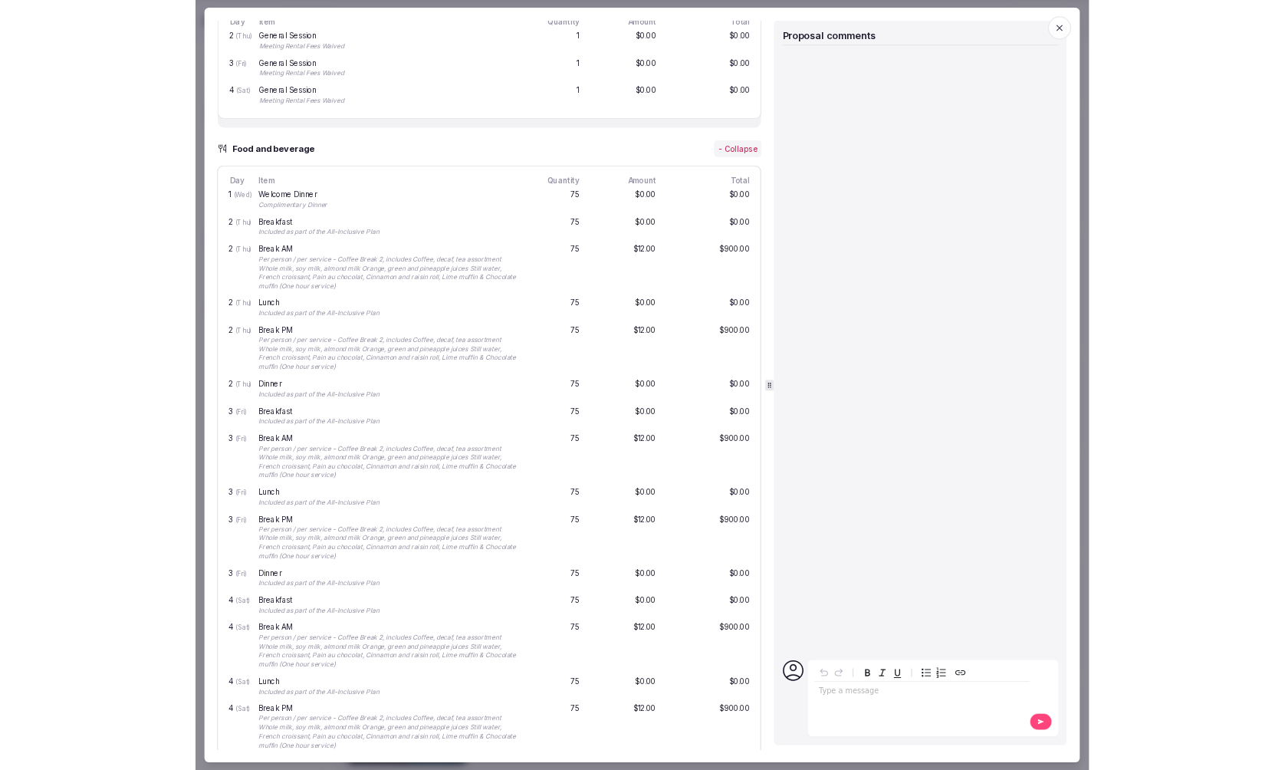
scroll to position [0, 0]
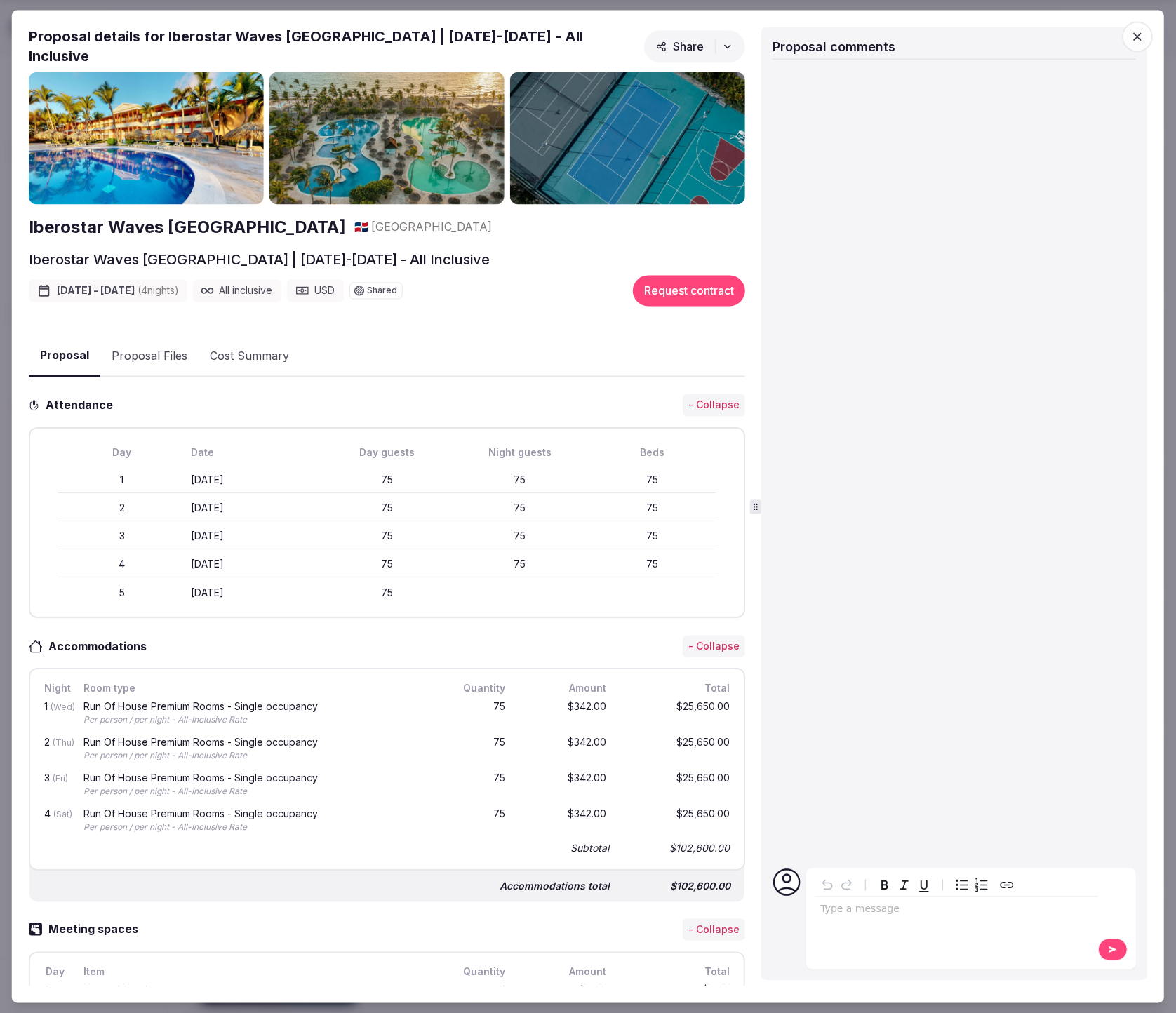
click at [1138, 42] on icon "button" at bounding box center [1137, 36] width 14 height 14
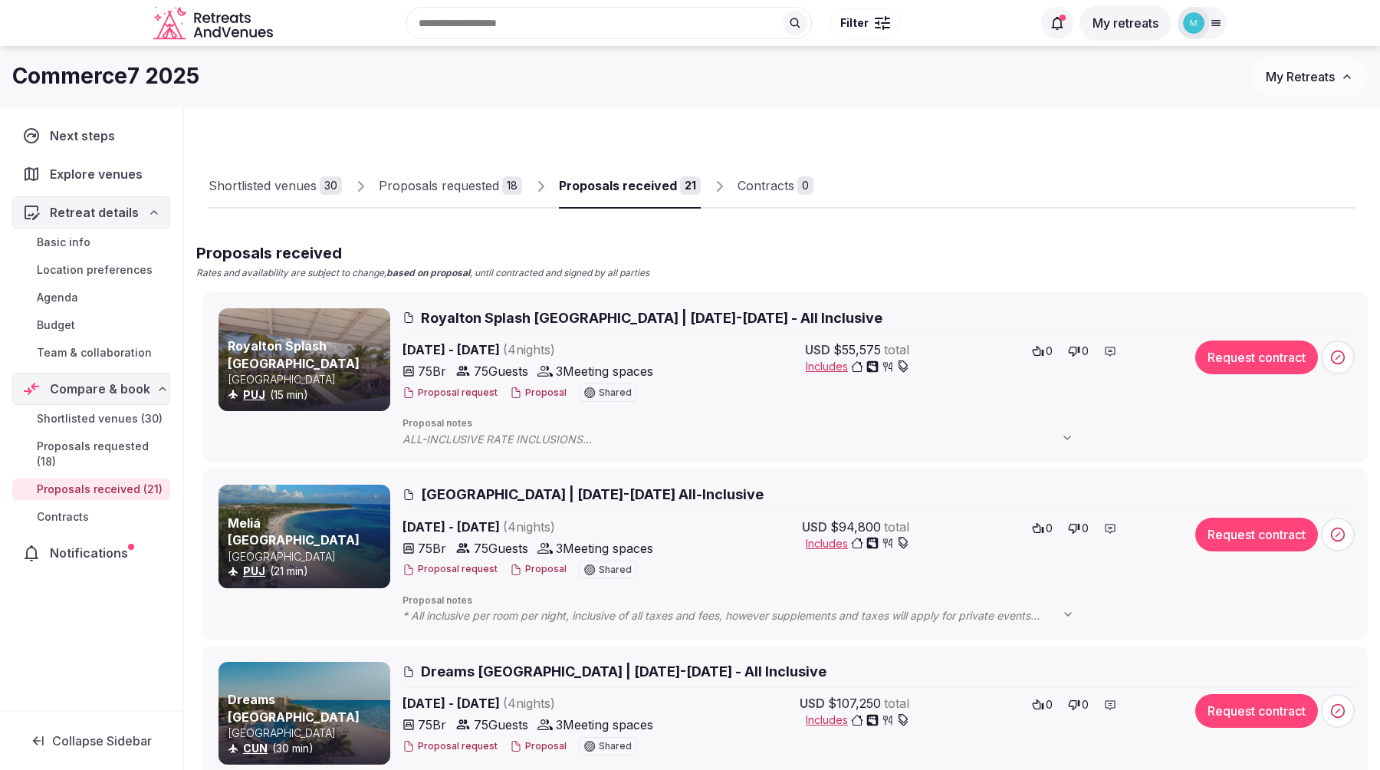
click at [715, 310] on span "Royalton Splash [GEOGRAPHIC_DATA] | [DATE]-[DATE] - All Inclusive" at bounding box center [652, 317] width 462 height 19
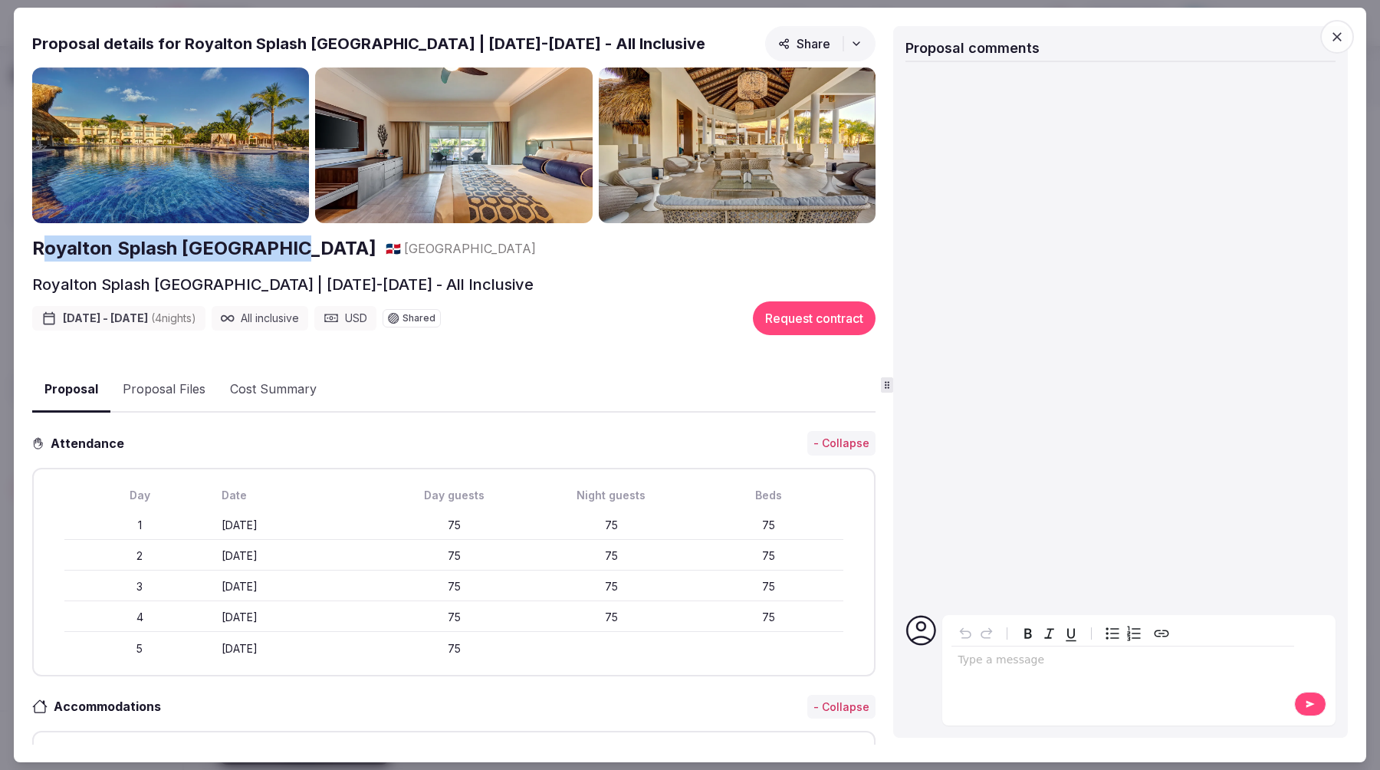
drag, startPoint x: 26, startPoint y: 247, endPoint x: 285, endPoint y: 248, distance: 259.1
click at [285, 248] on div "Proposal Proposal Proposal details for Royalton Splash [GEOGRAPHIC_DATA] | [DAT…" at bounding box center [690, 385] width 1352 height 754
copy h2 "Royalton Splash [GEOGRAPHIC_DATA]"
click at [1284, 39] on icon "button" at bounding box center [1336, 36] width 15 height 15
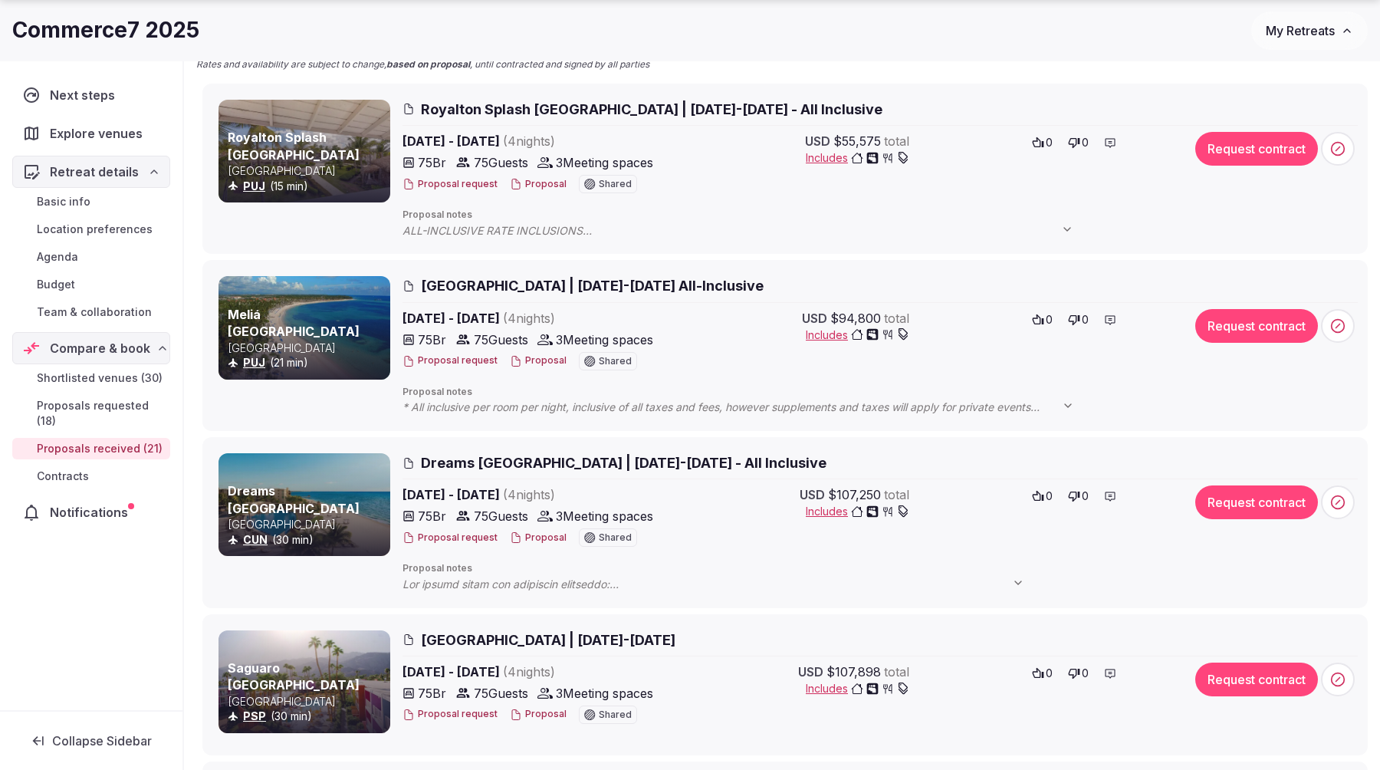
scroll to position [263, 0]
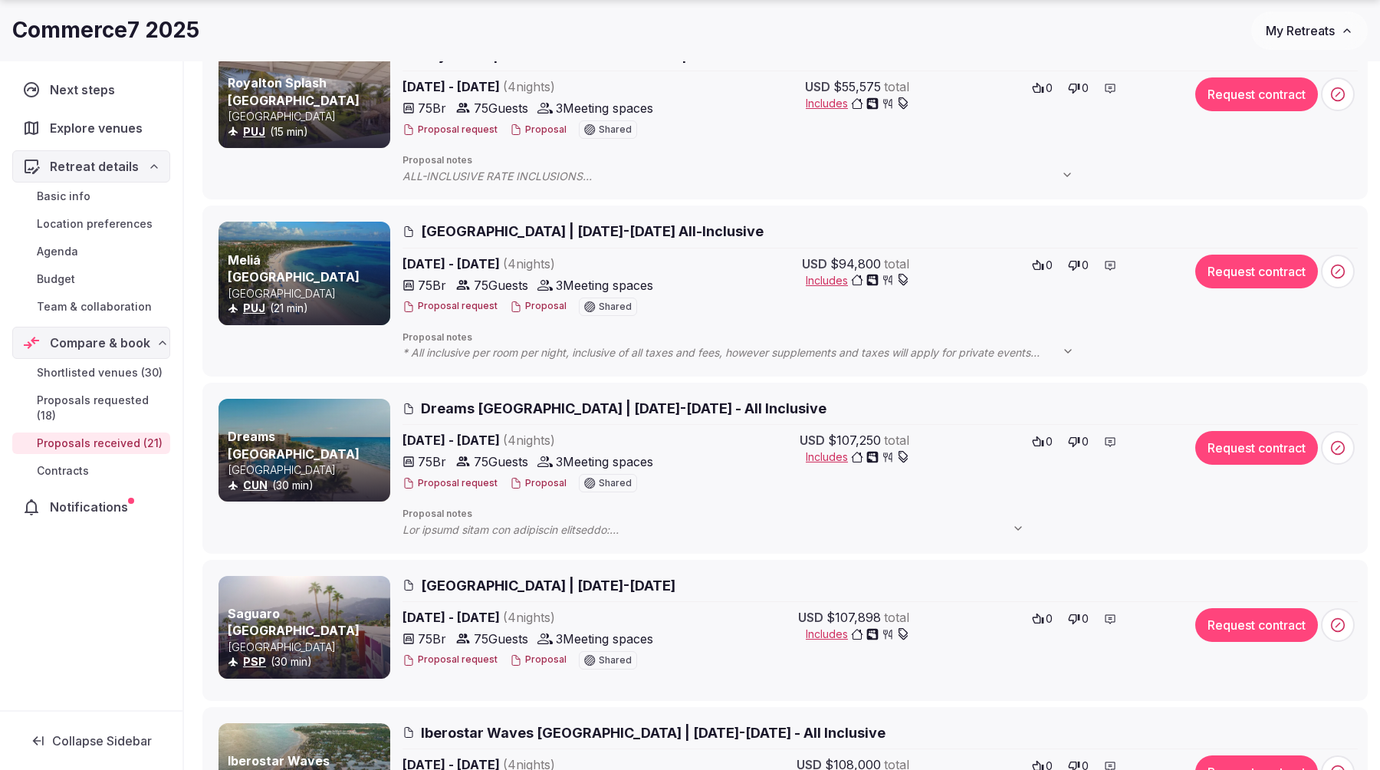
click at [637, 406] on span "Dreams [GEOGRAPHIC_DATA] | [DATE]-[DATE] - All Inclusive" at bounding box center [624, 408] width 406 height 19
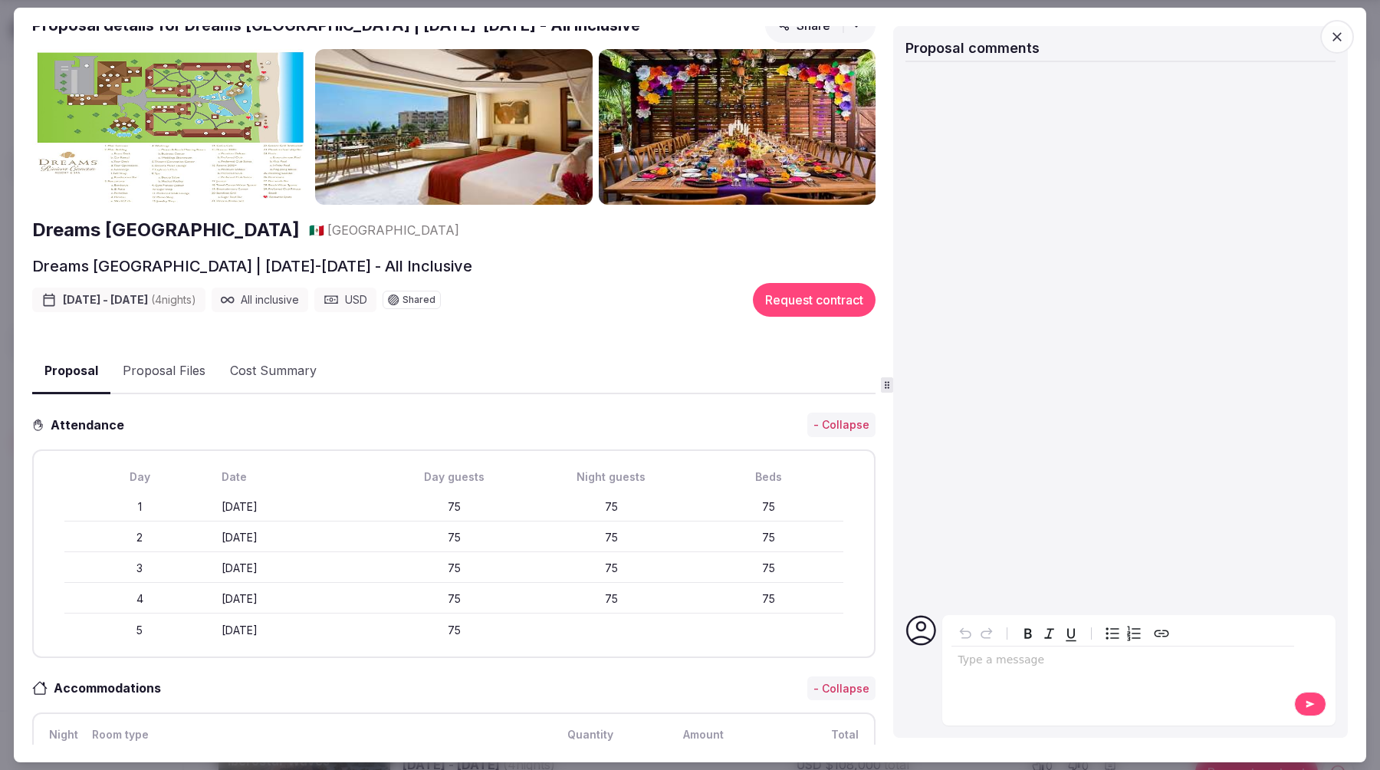
scroll to position [10, 0]
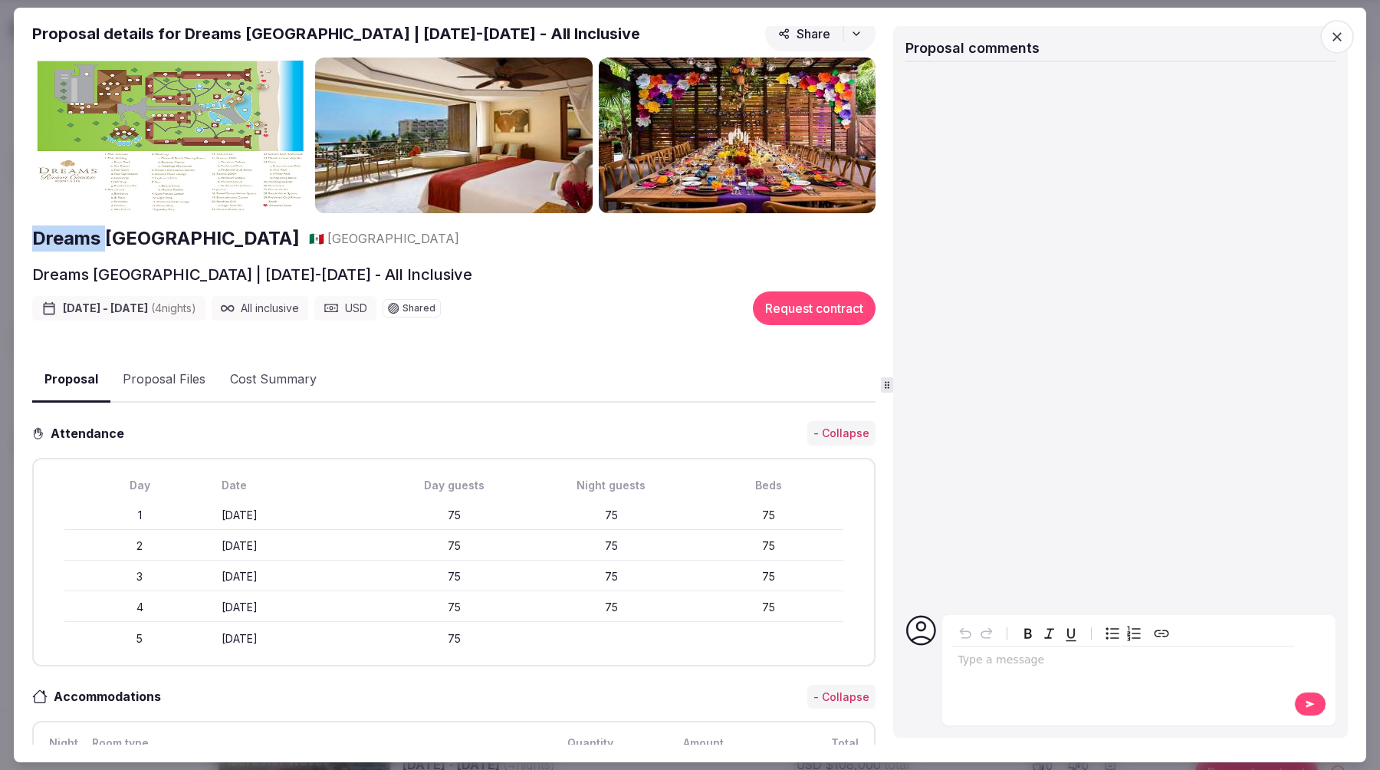
drag, startPoint x: 28, startPoint y: 237, endPoint x: 110, endPoint y: 237, distance: 82.0
click at [110, 237] on div "Proposal Proposal Proposal details for Dreams [GEOGRAPHIC_DATA] | [DATE]-[DATE]…" at bounding box center [690, 385] width 1352 height 754
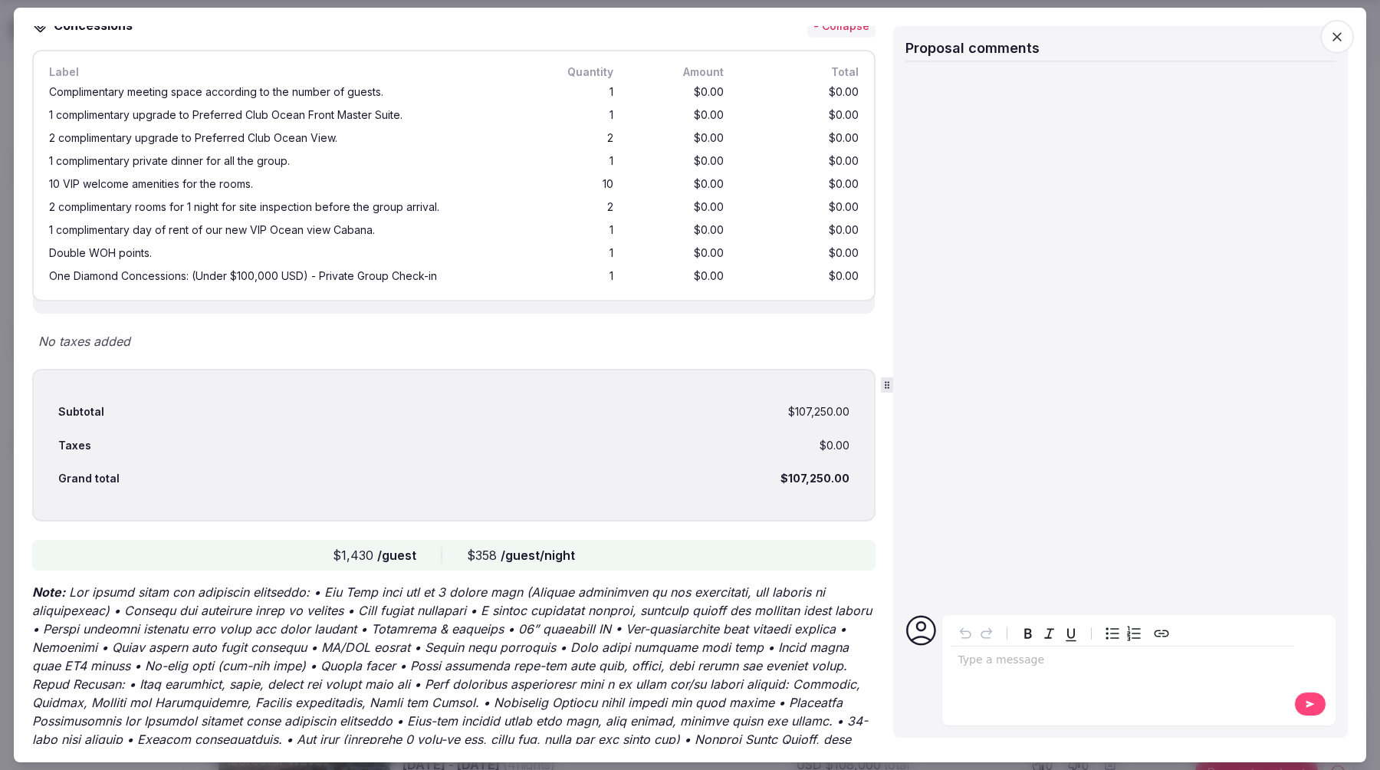
scroll to position [2169, 0]
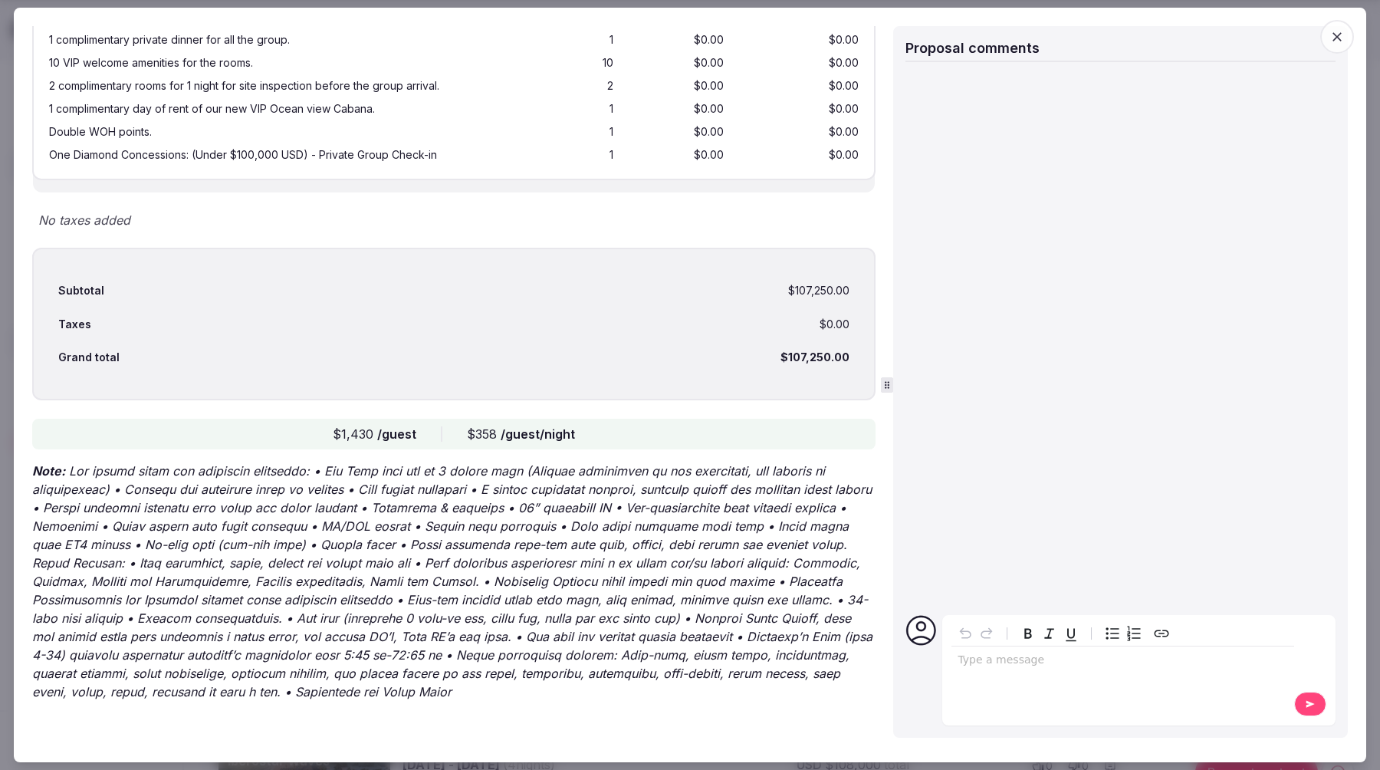
click at [1284, 38] on icon "button" at bounding box center [1336, 36] width 9 height 9
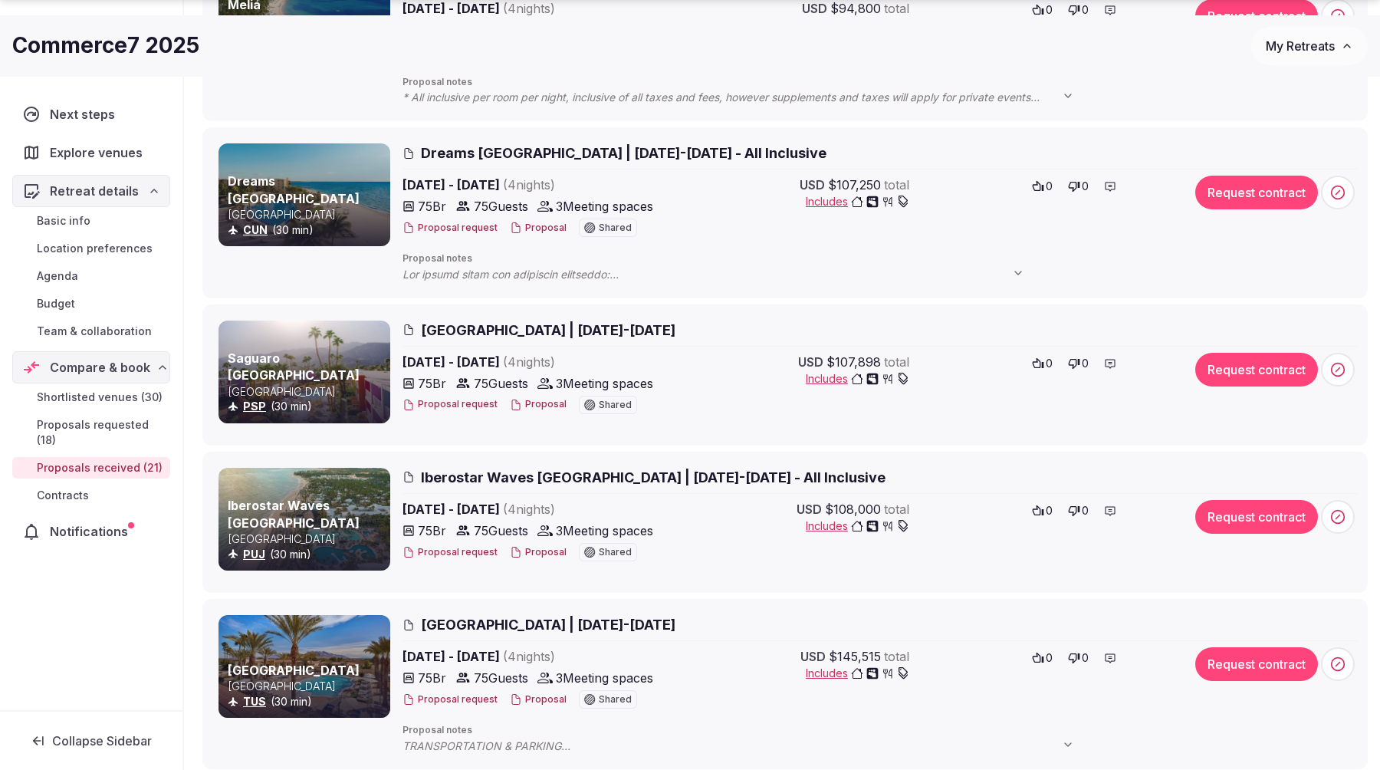
scroll to position [524, 0]
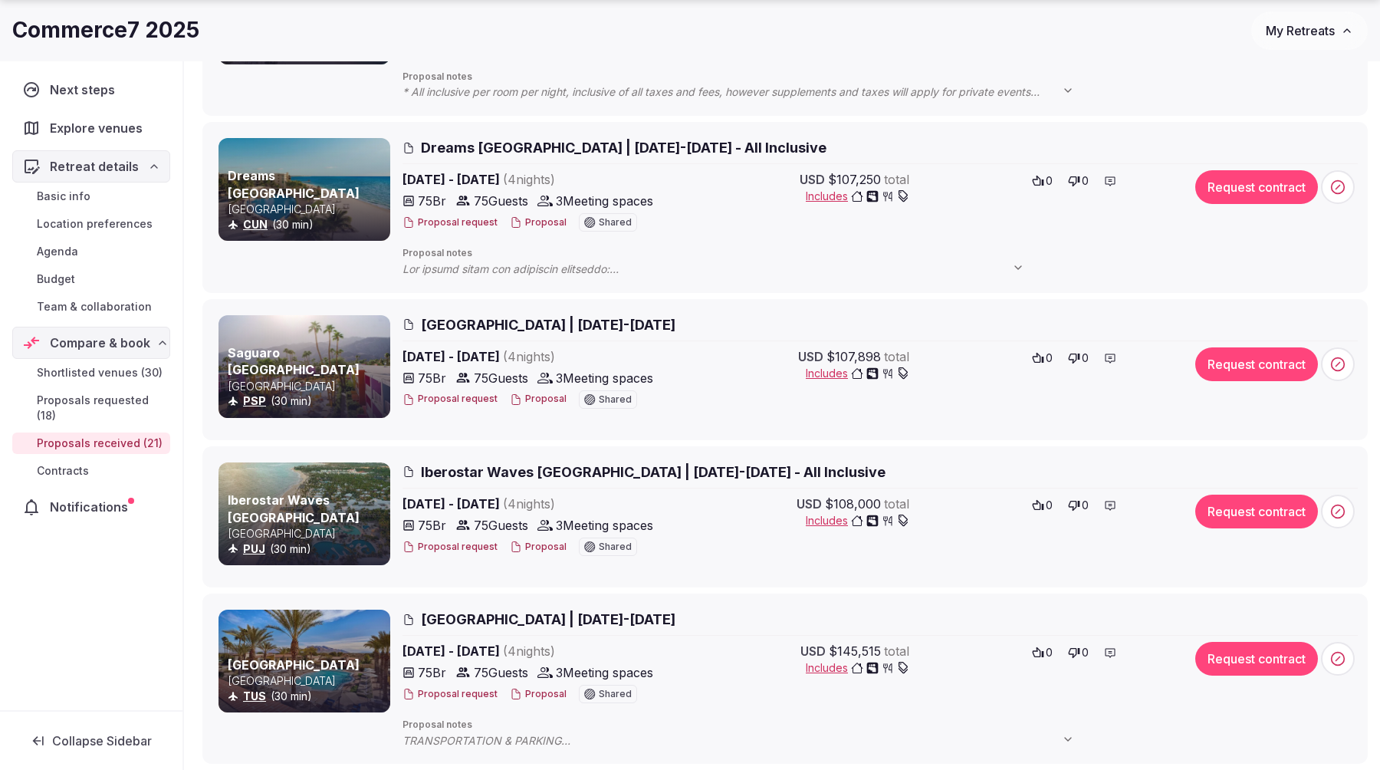
click at [590, 467] on span "Iberostar Waves [GEOGRAPHIC_DATA] | [DATE]-[DATE] - All Inclusive" at bounding box center [653, 471] width 465 height 19
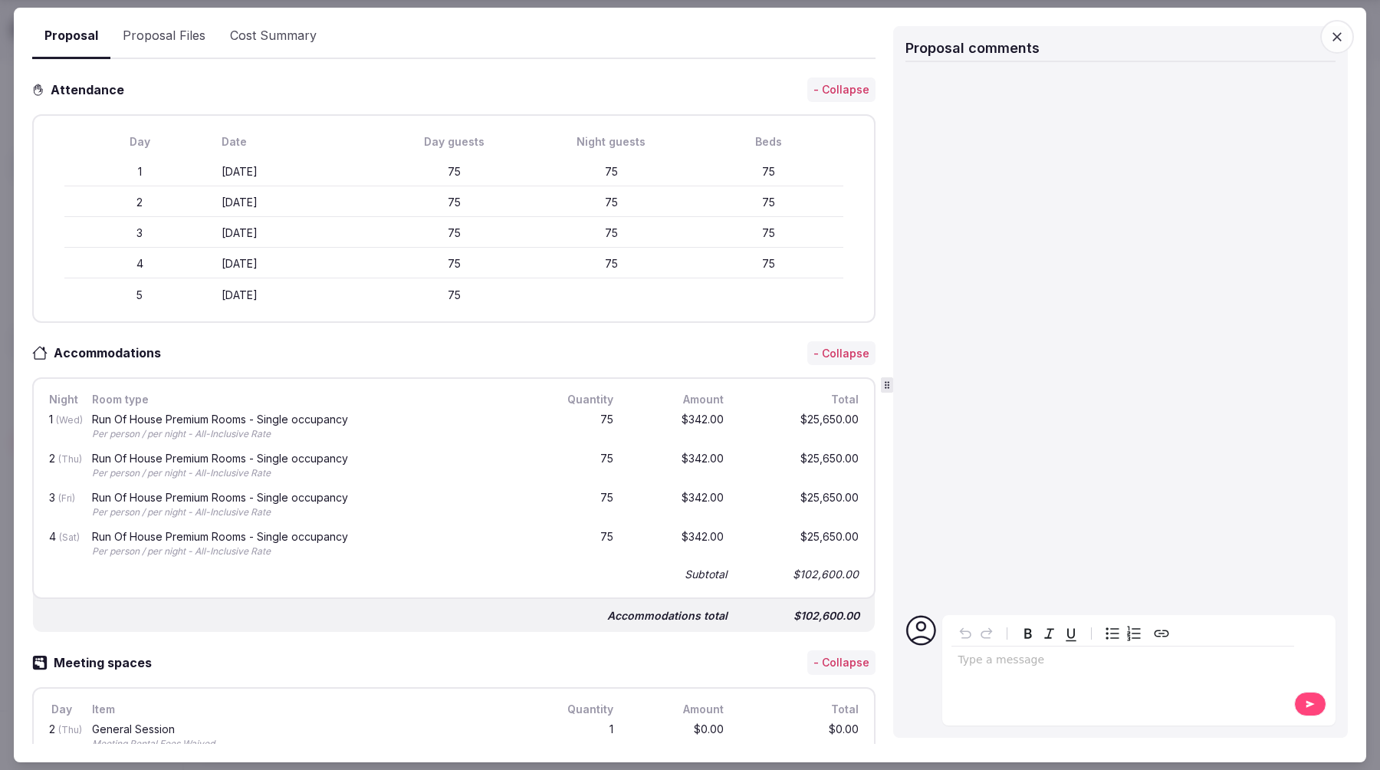
scroll to position [0, 0]
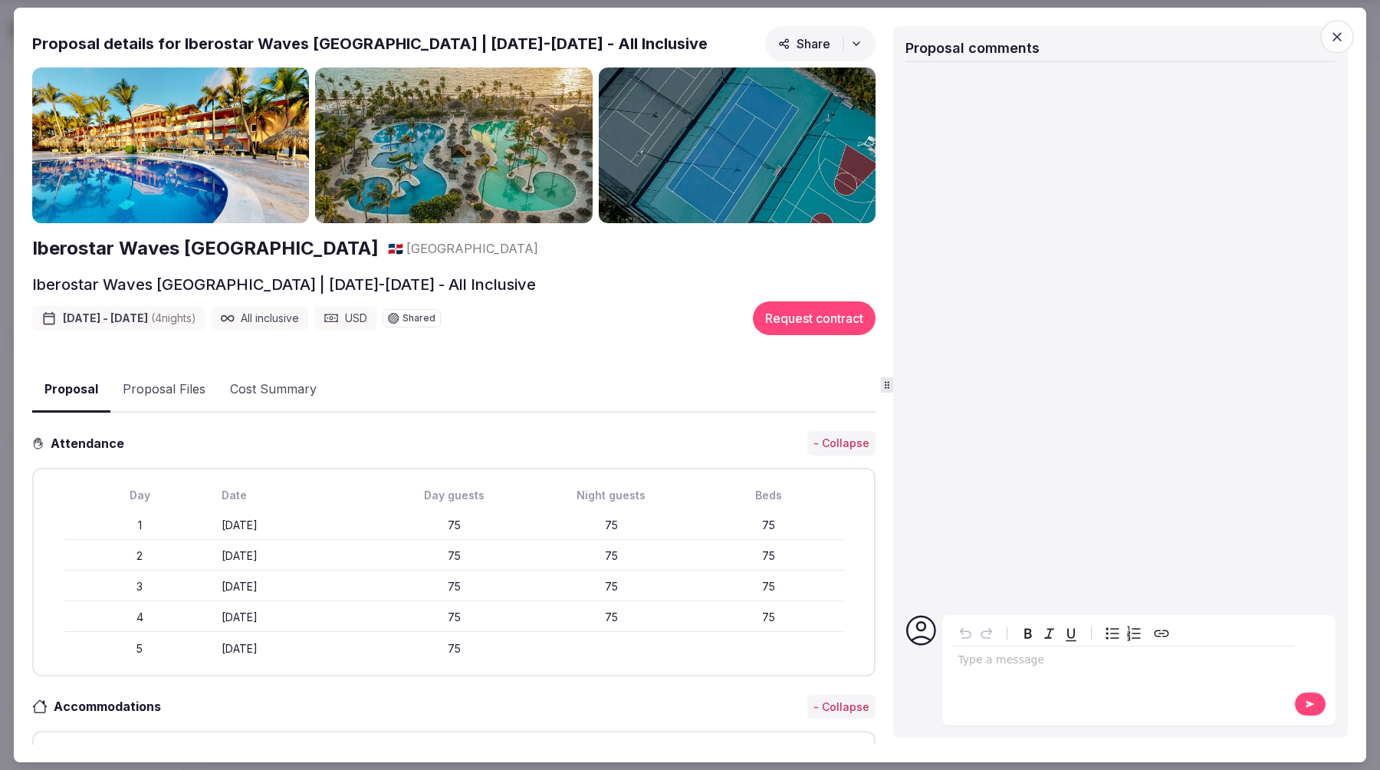
click at [1284, 39] on icon "button" at bounding box center [1336, 36] width 15 height 15
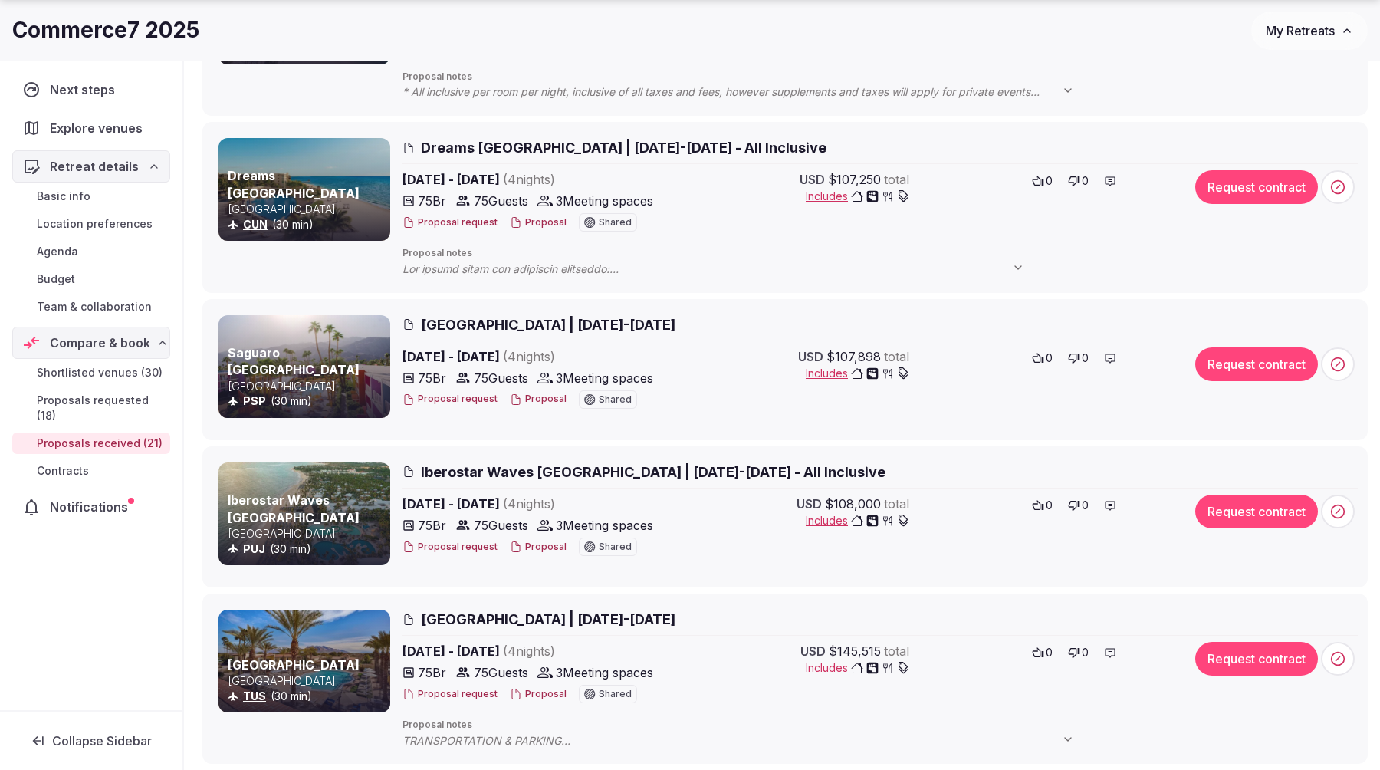
click at [686, 471] on span "Iberostar Waves [GEOGRAPHIC_DATA] | [DATE]-[DATE] - All Inclusive" at bounding box center [653, 471] width 465 height 19
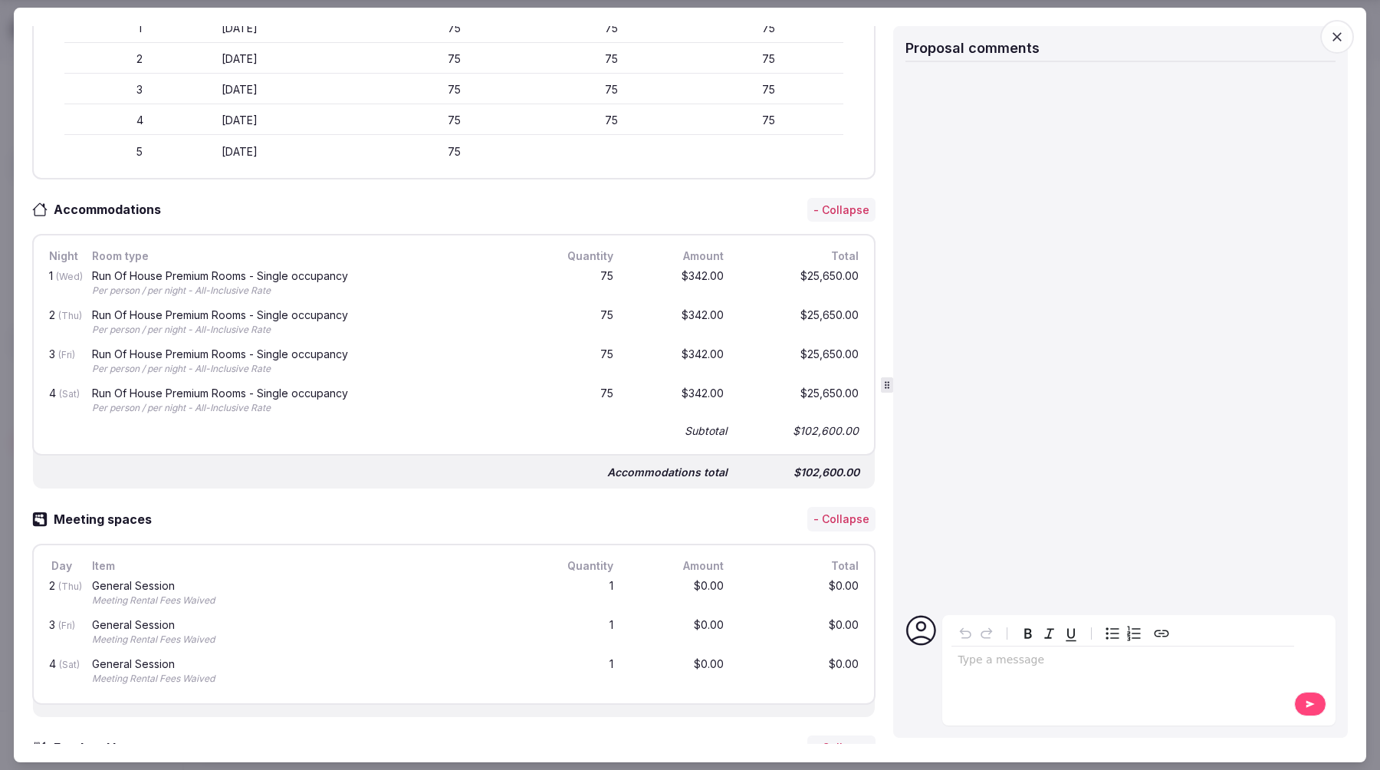
scroll to position [566, 0]
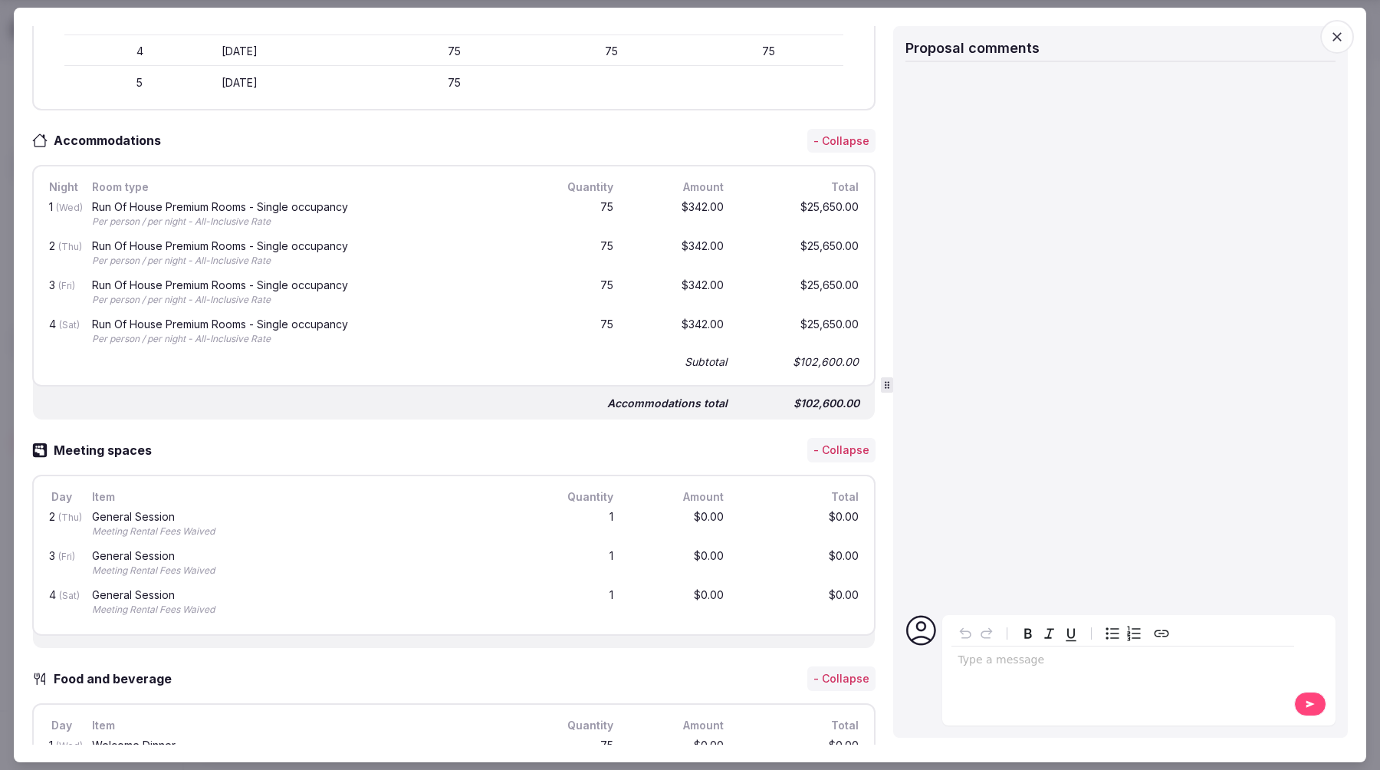
click at [1284, 40] on icon "button" at bounding box center [1336, 36] width 15 height 15
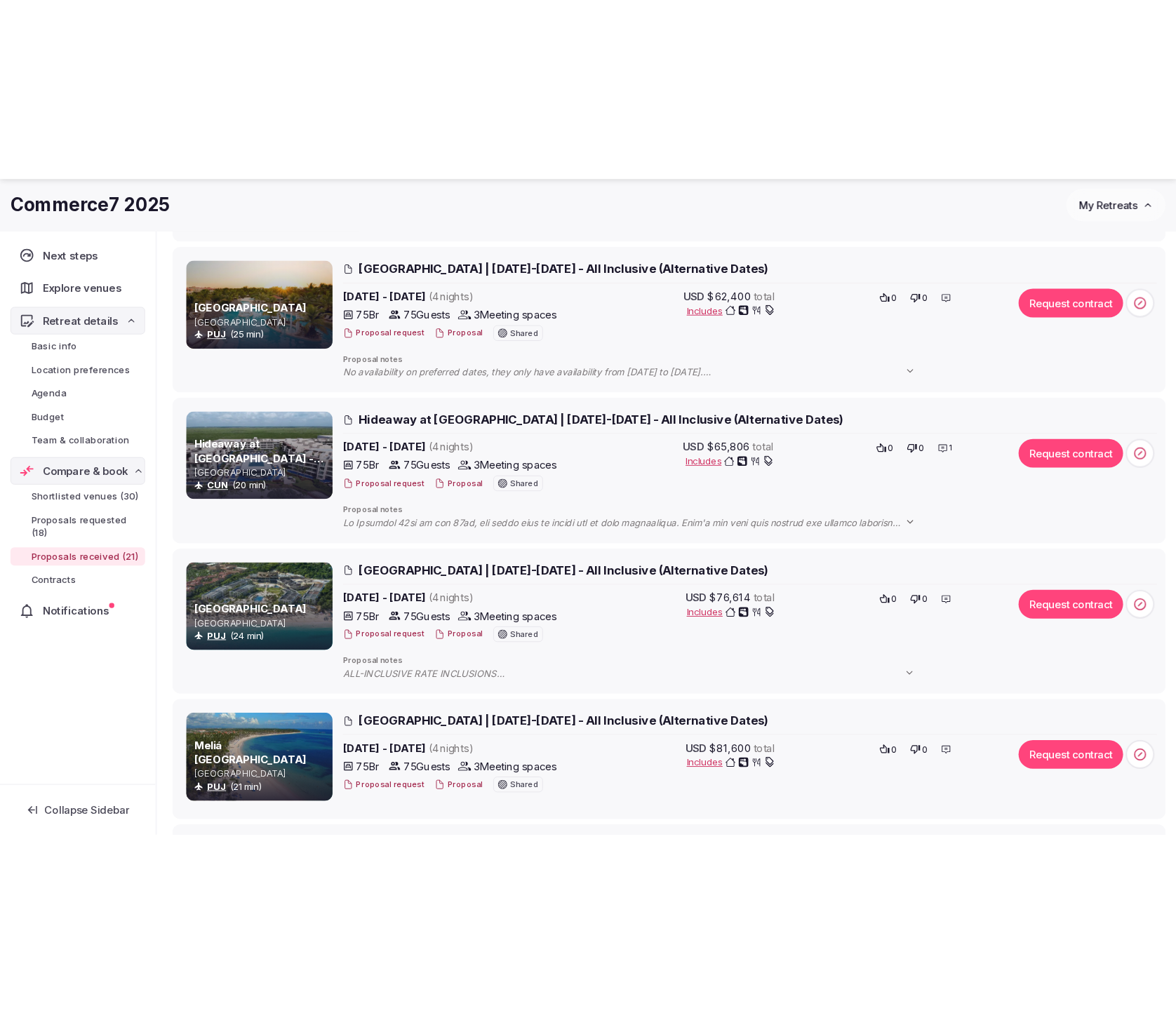
scroll to position [1742, 0]
